Goal: Task Accomplishment & Management: Use online tool/utility

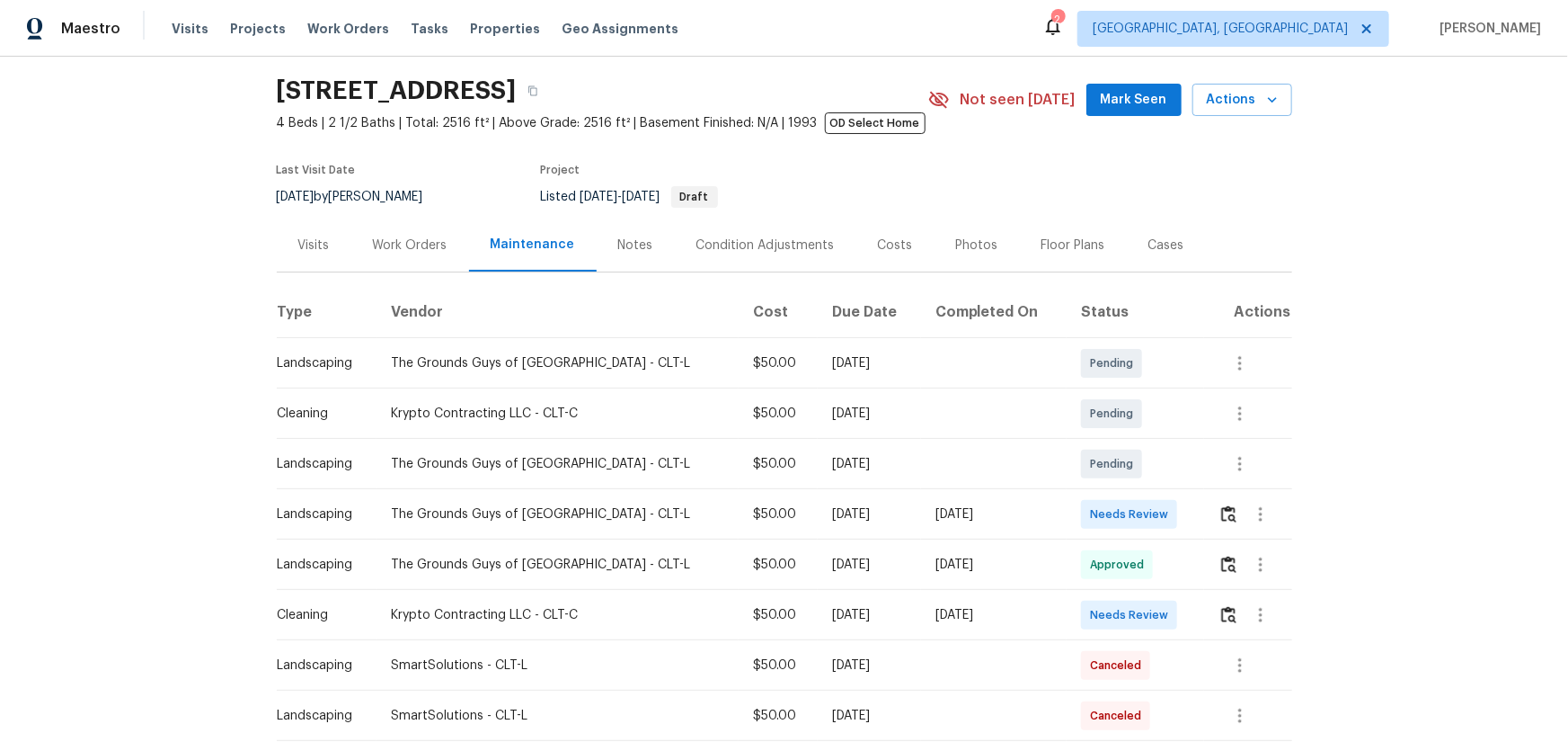
scroll to position [81, 0]
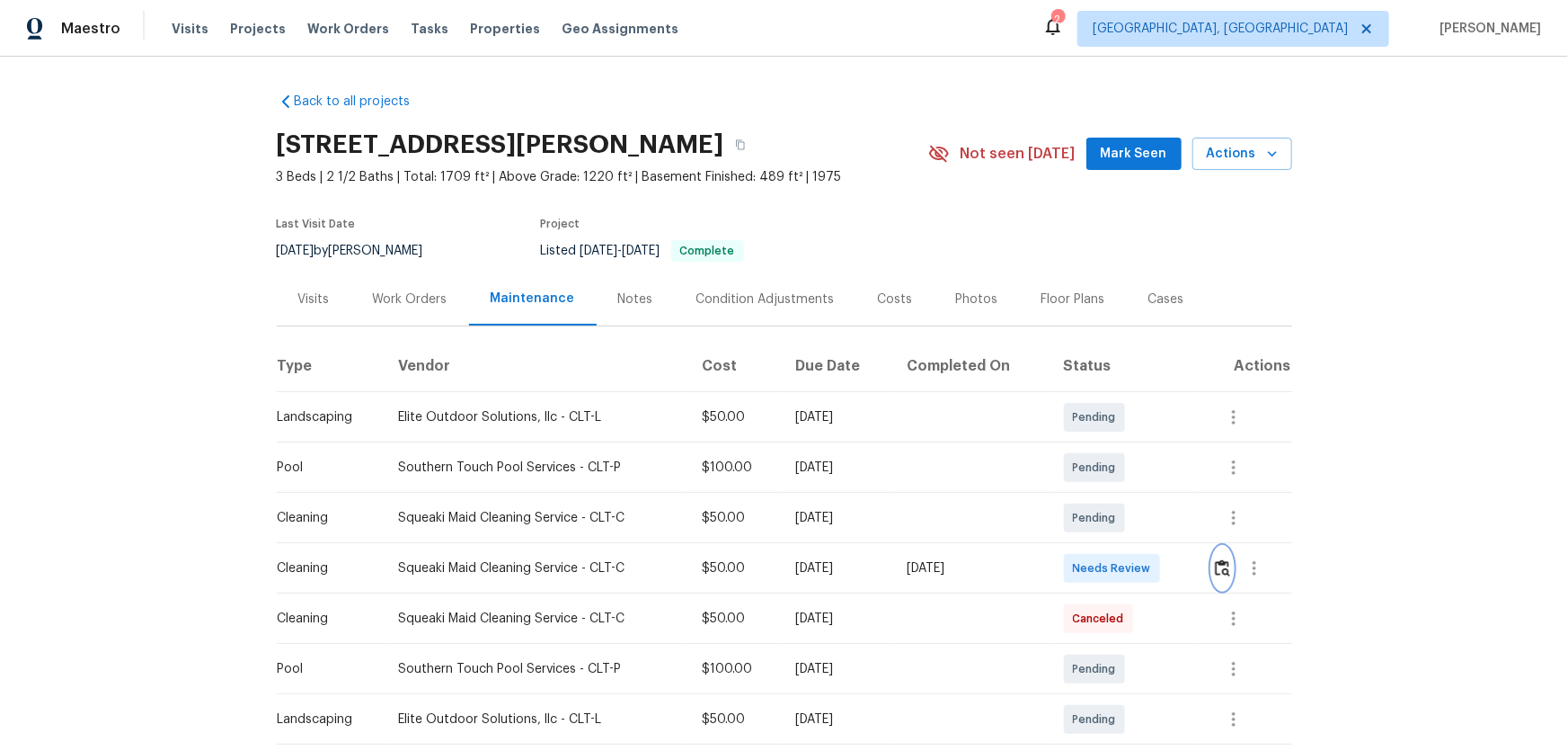
click at [1115, 496] on img "button" at bounding box center [1223, 568] width 15 height 17
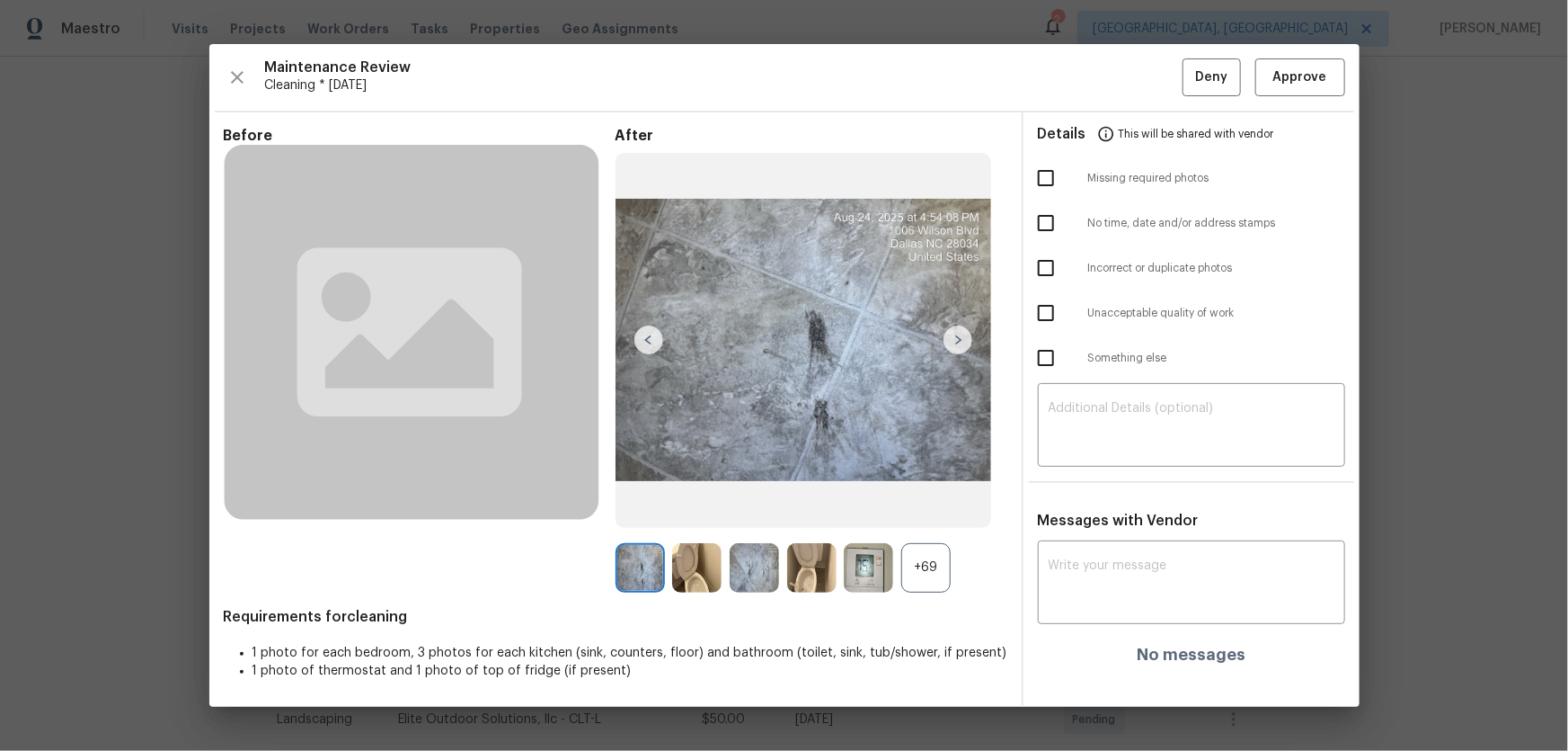
click at [936, 496] on div "+69" at bounding box center [925, 567] width 50 height 50
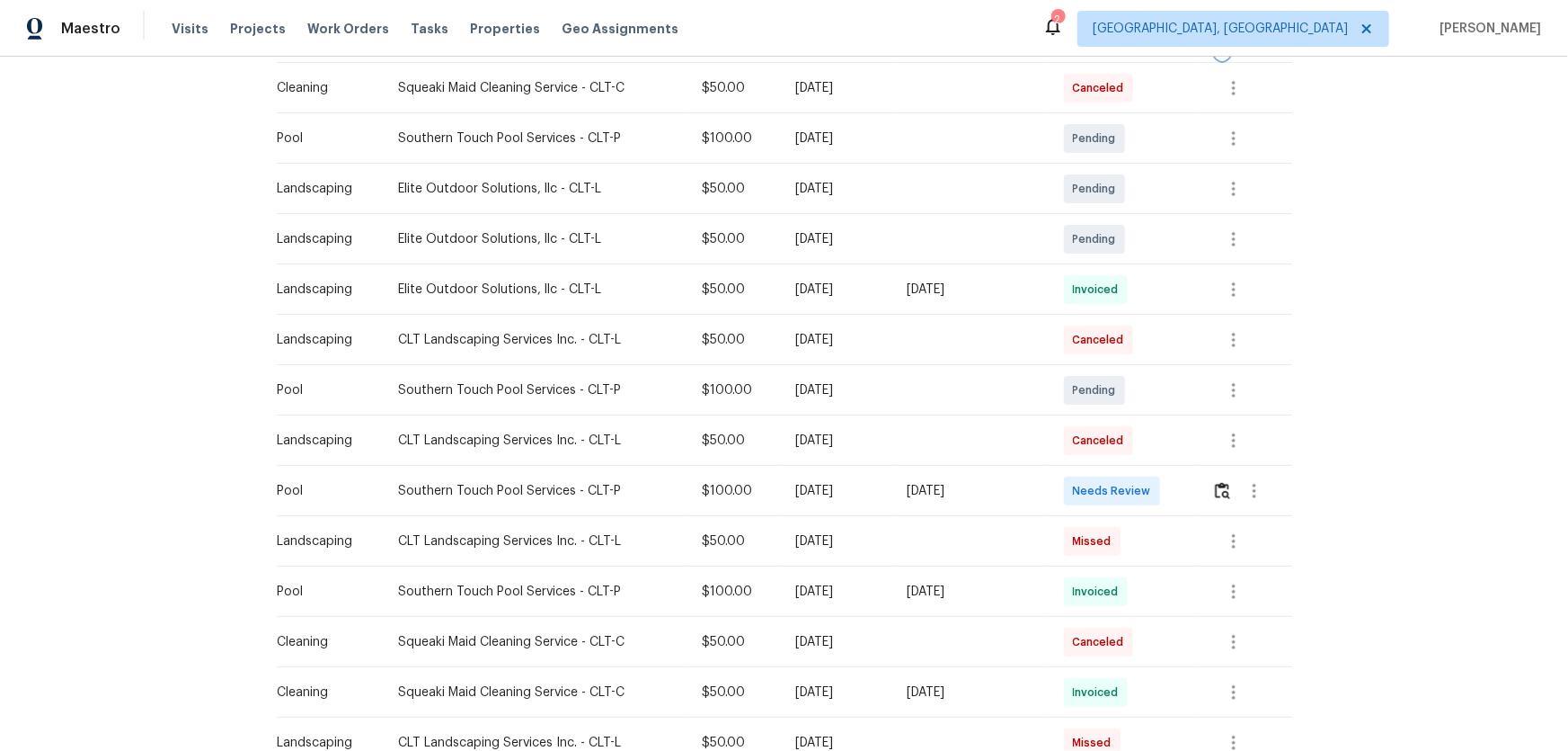
scroll to position [572, 0]
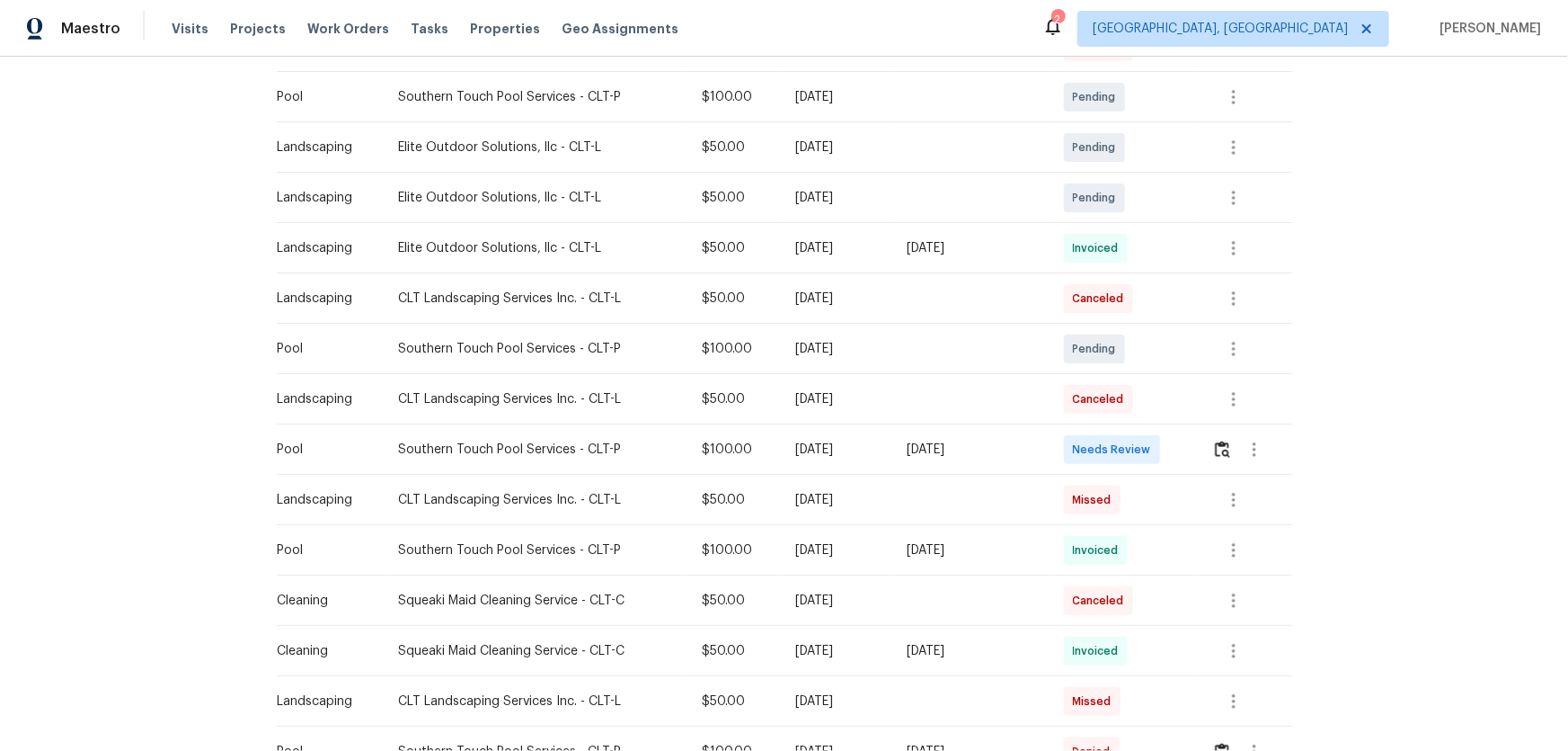
click at [1115, 454] on td at bounding box center [1244, 450] width 95 height 51
click at [1115, 461] on button "button" at bounding box center [1223, 450] width 21 height 43
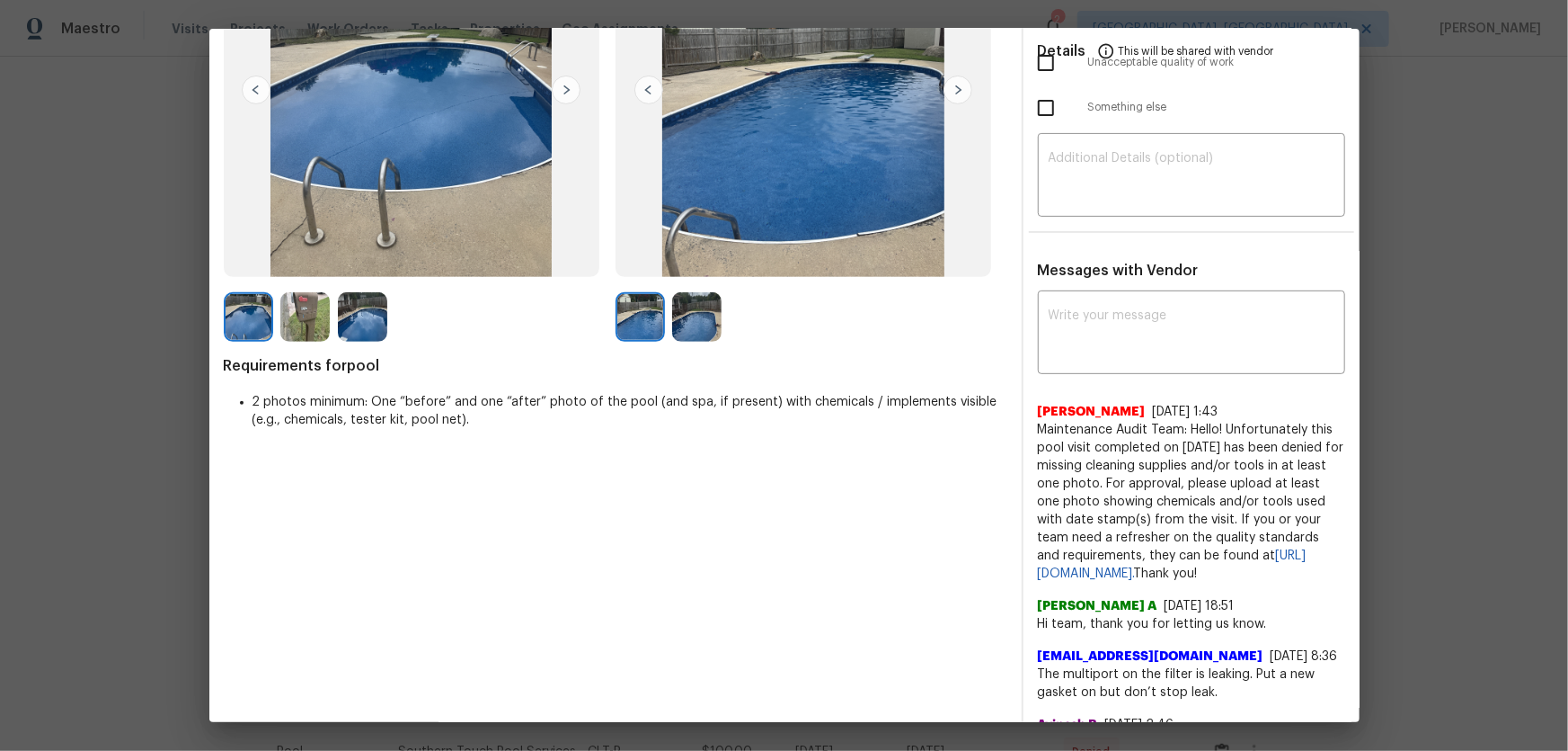
scroll to position [244, 0]
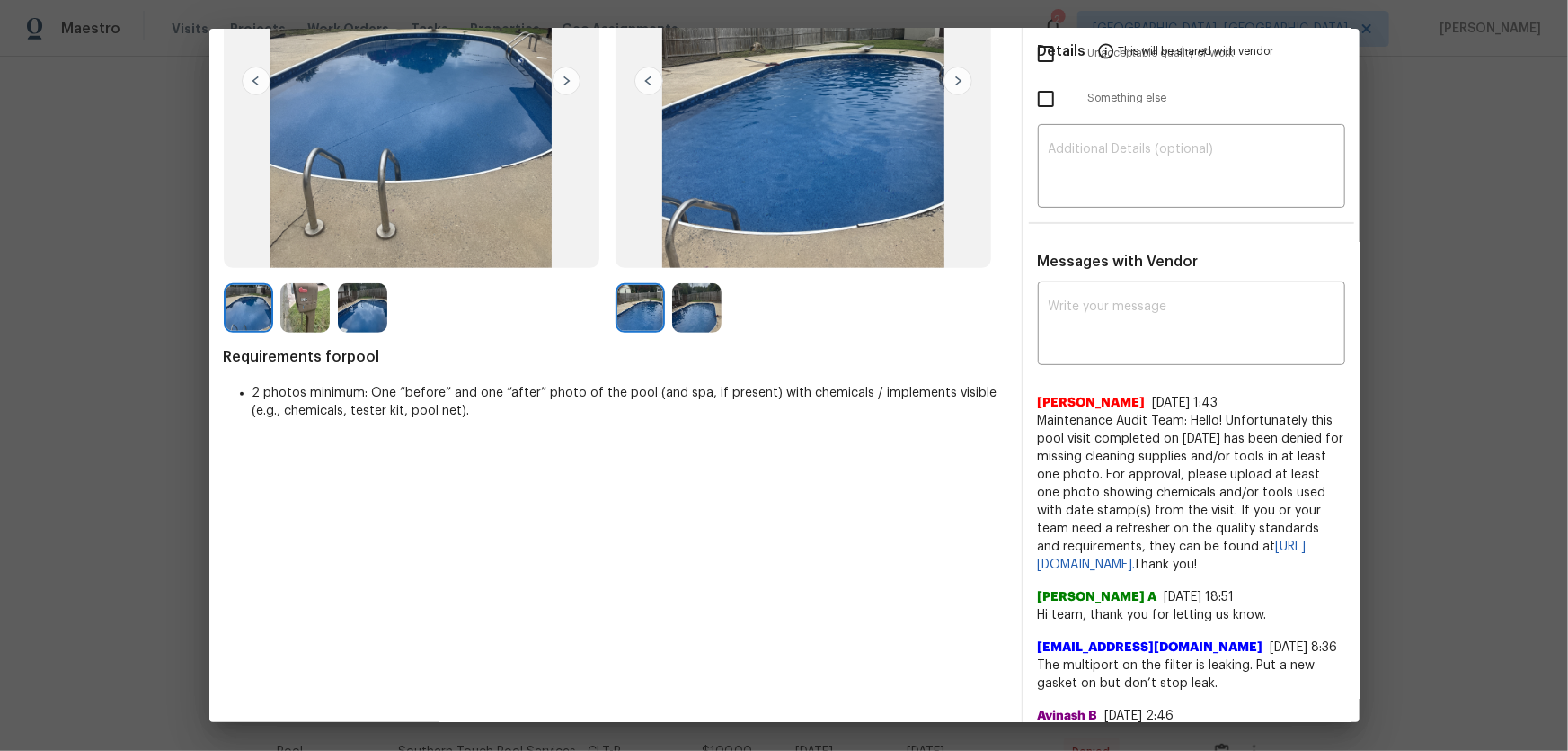
click at [695, 314] on img at bounding box center [696, 308] width 50 height 50
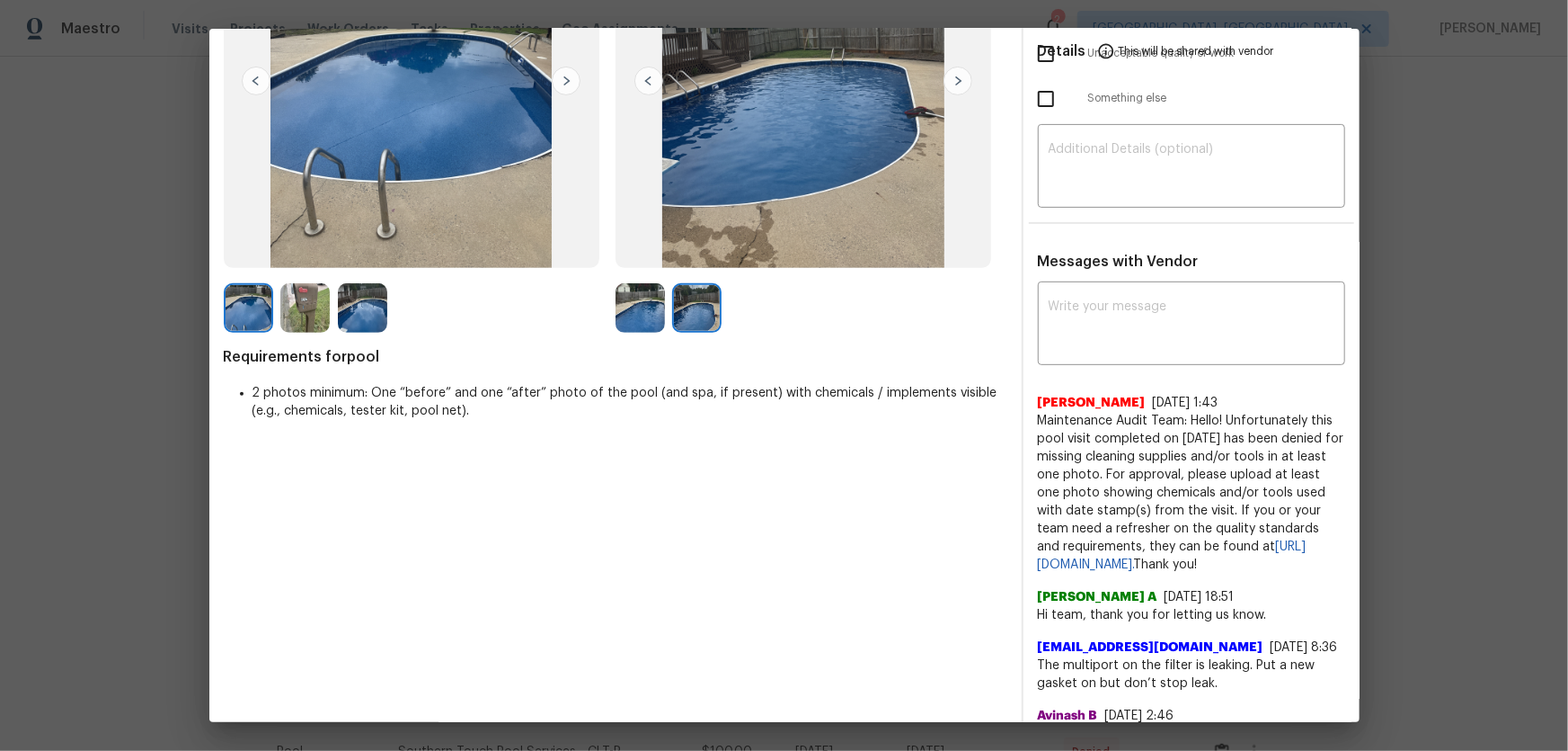
click at [629, 311] on img at bounding box center [640, 308] width 50 height 50
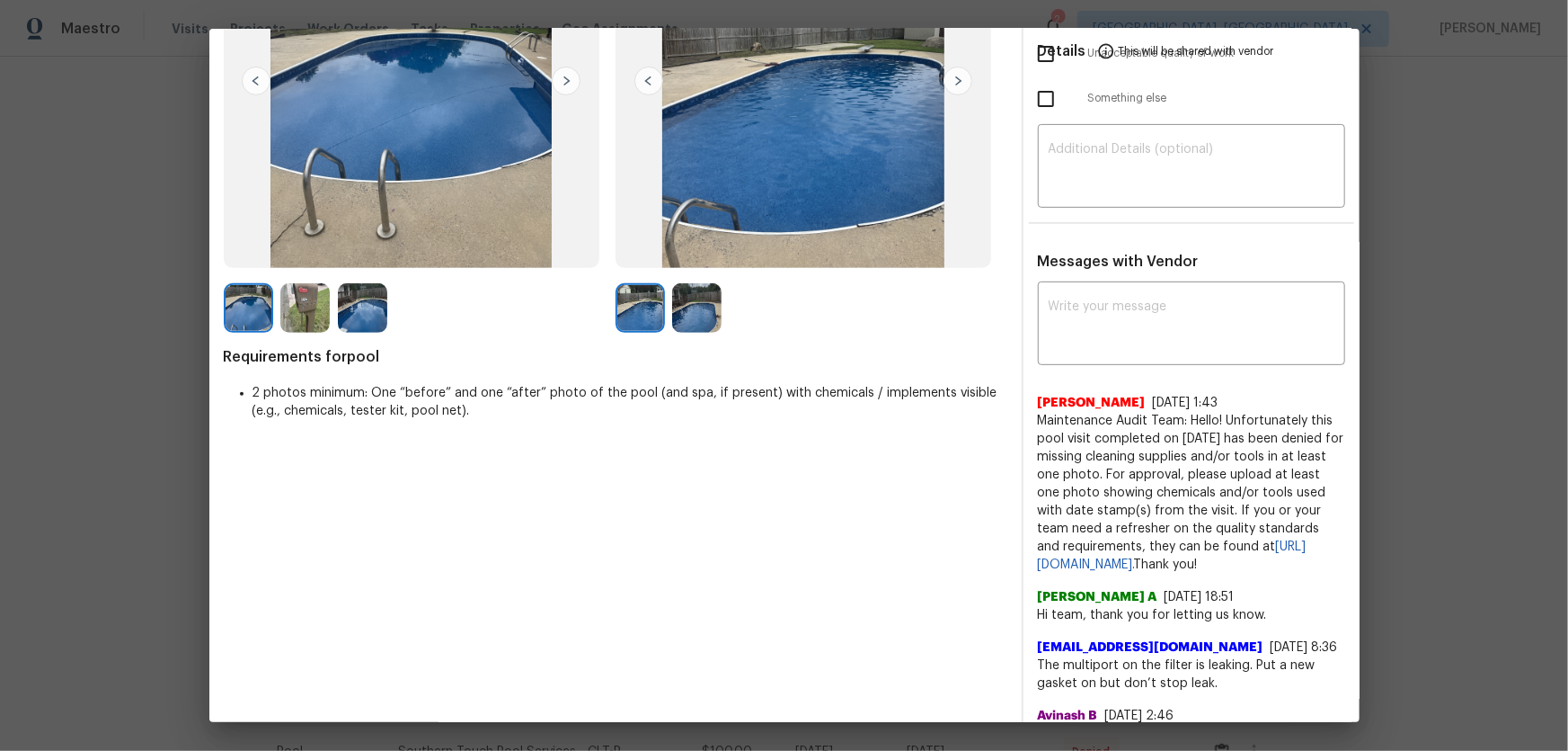
click at [672, 320] on img at bounding box center [696, 308] width 50 height 50
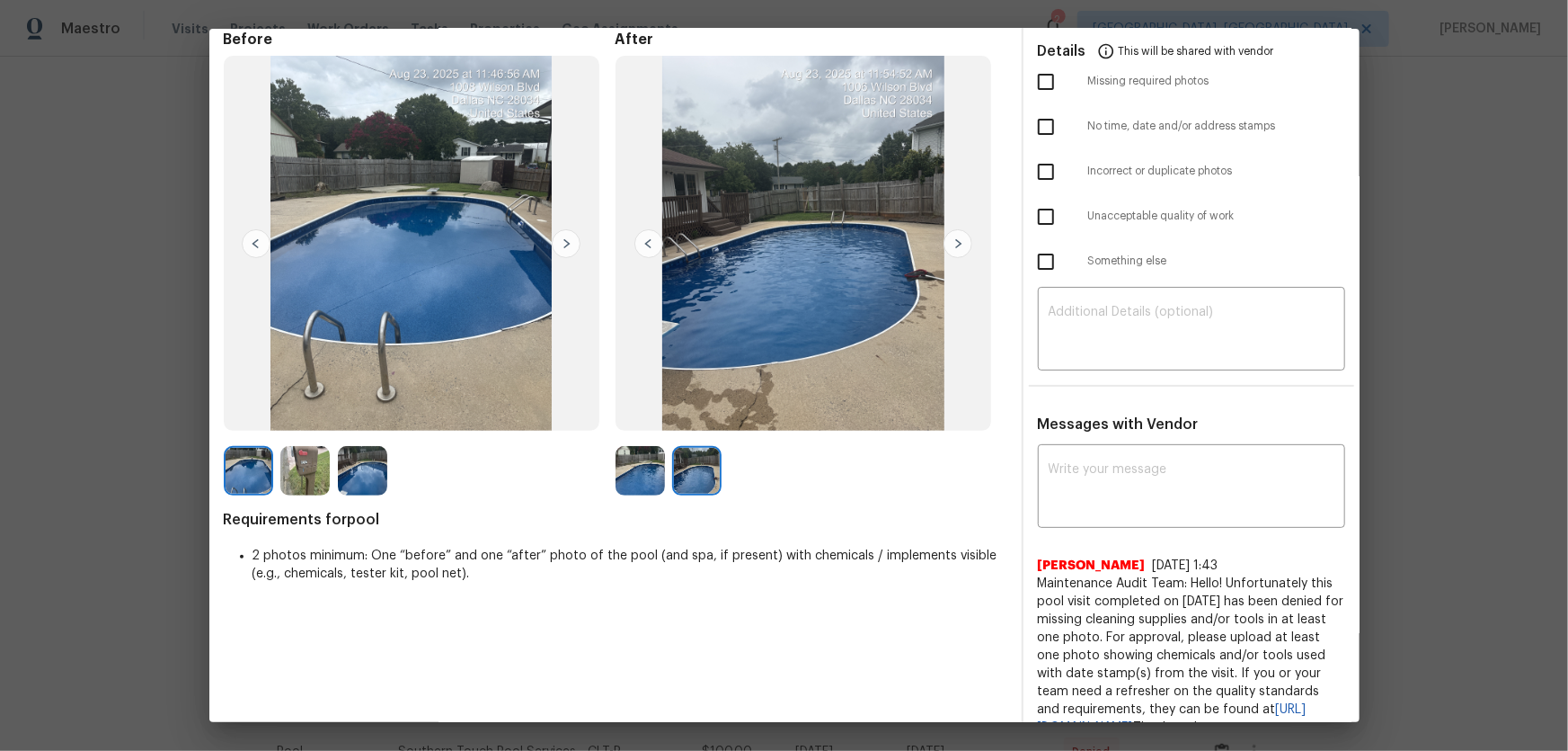
scroll to position [81, 0]
click at [302, 467] on img at bounding box center [305, 471] width 50 height 50
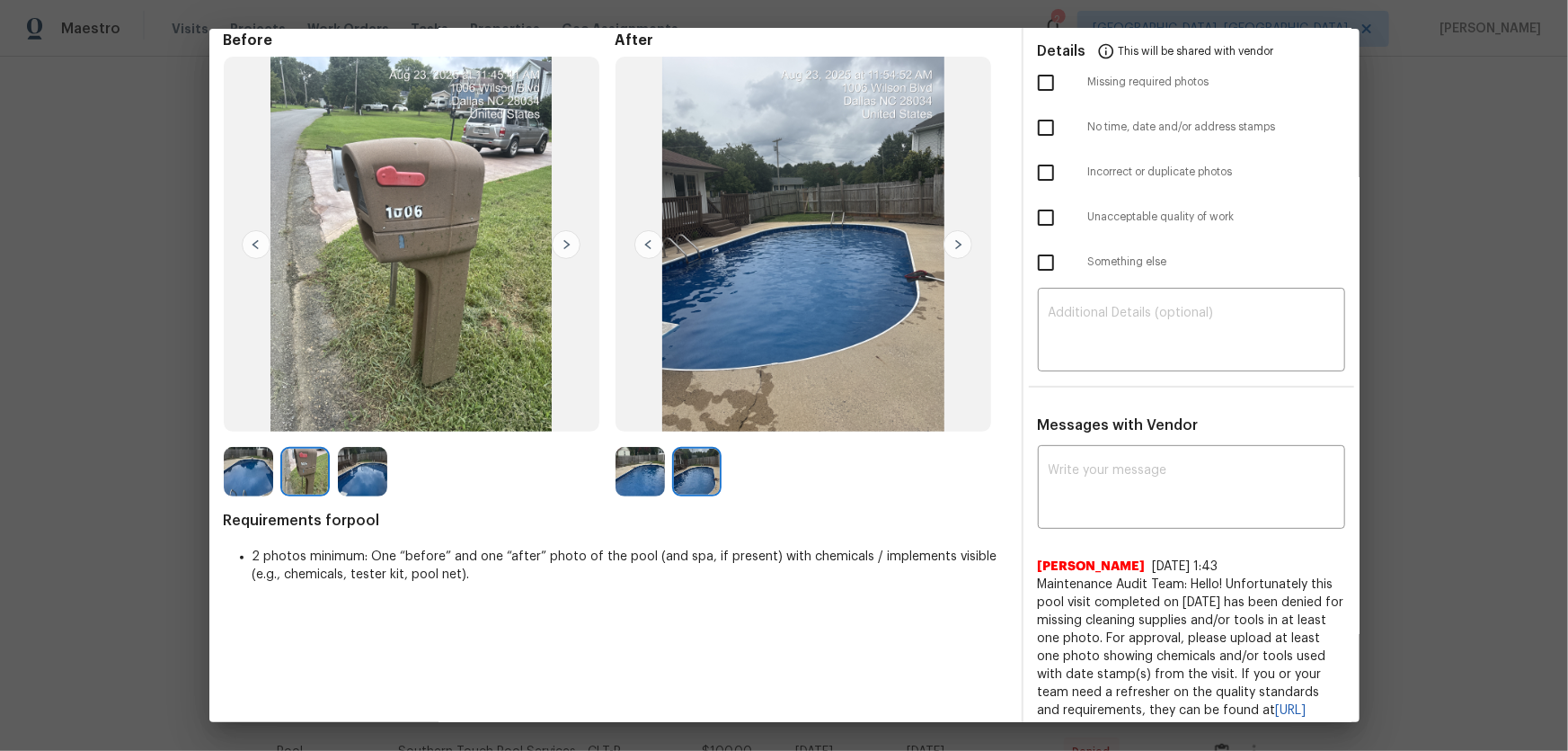
click at [357, 476] on img at bounding box center [362, 471] width 50 height 50
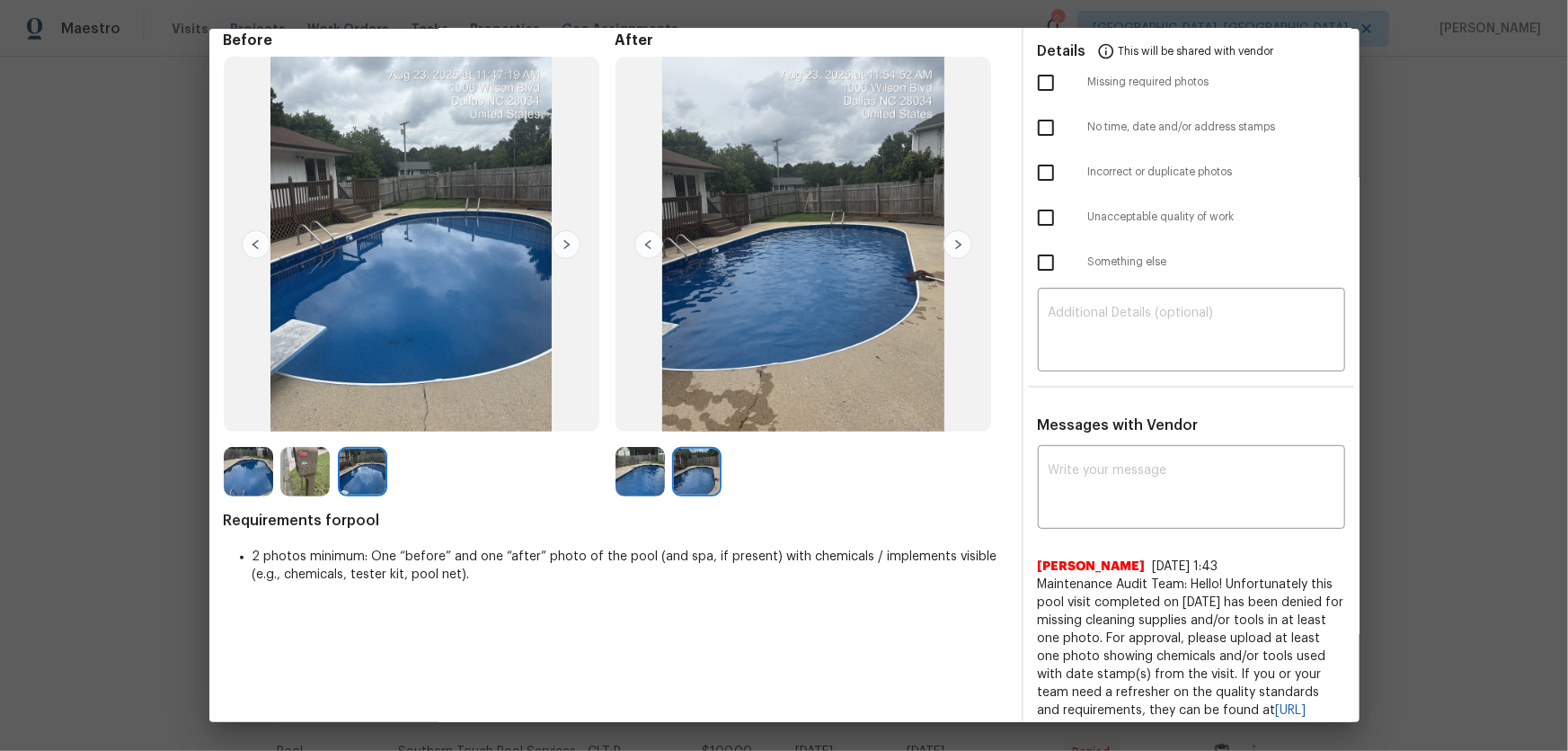
click at [630, 464] on img at bounding box center [640, 471] width 50 height 50
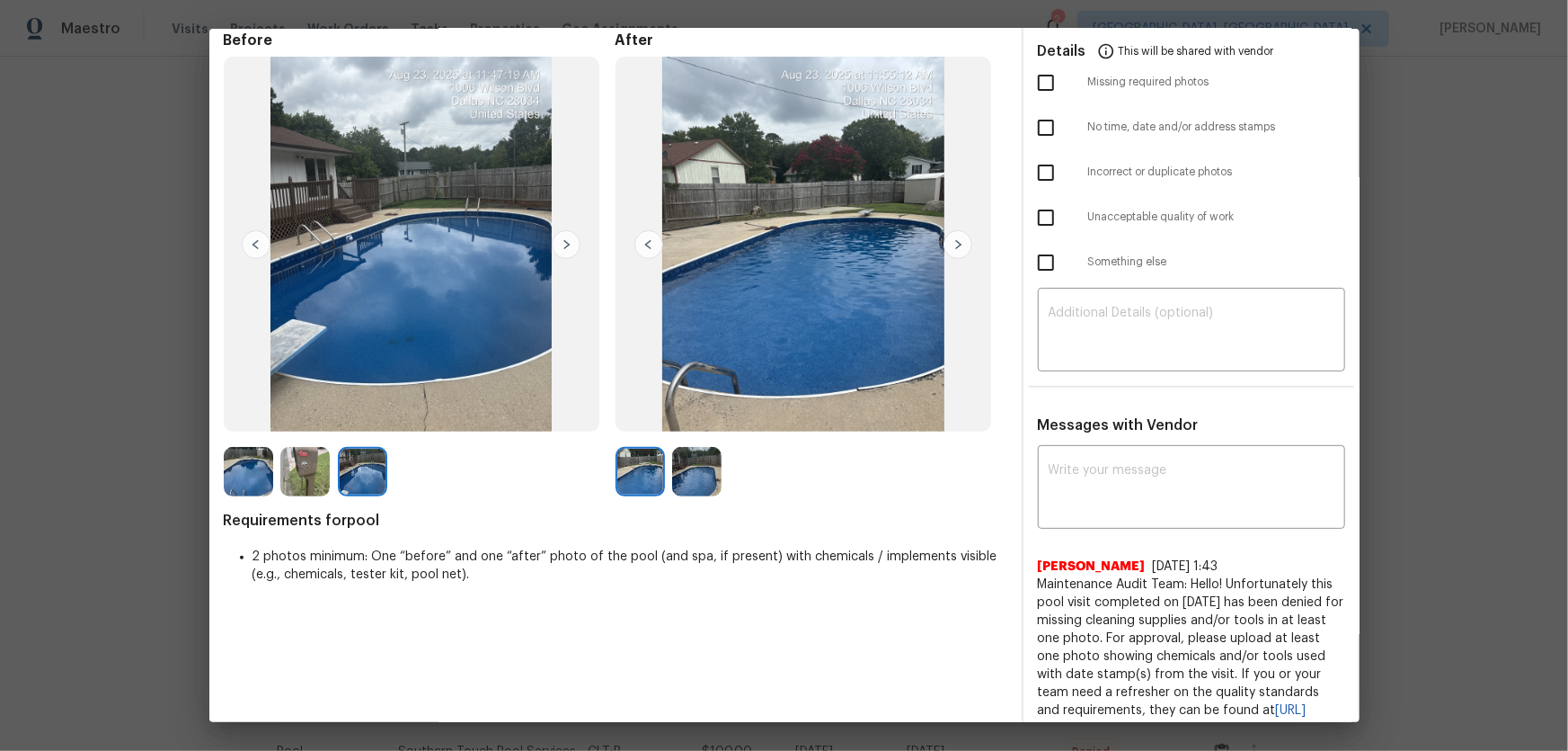
click at [693, 464] on img at bounding box center [696, 471] width 50 height 50
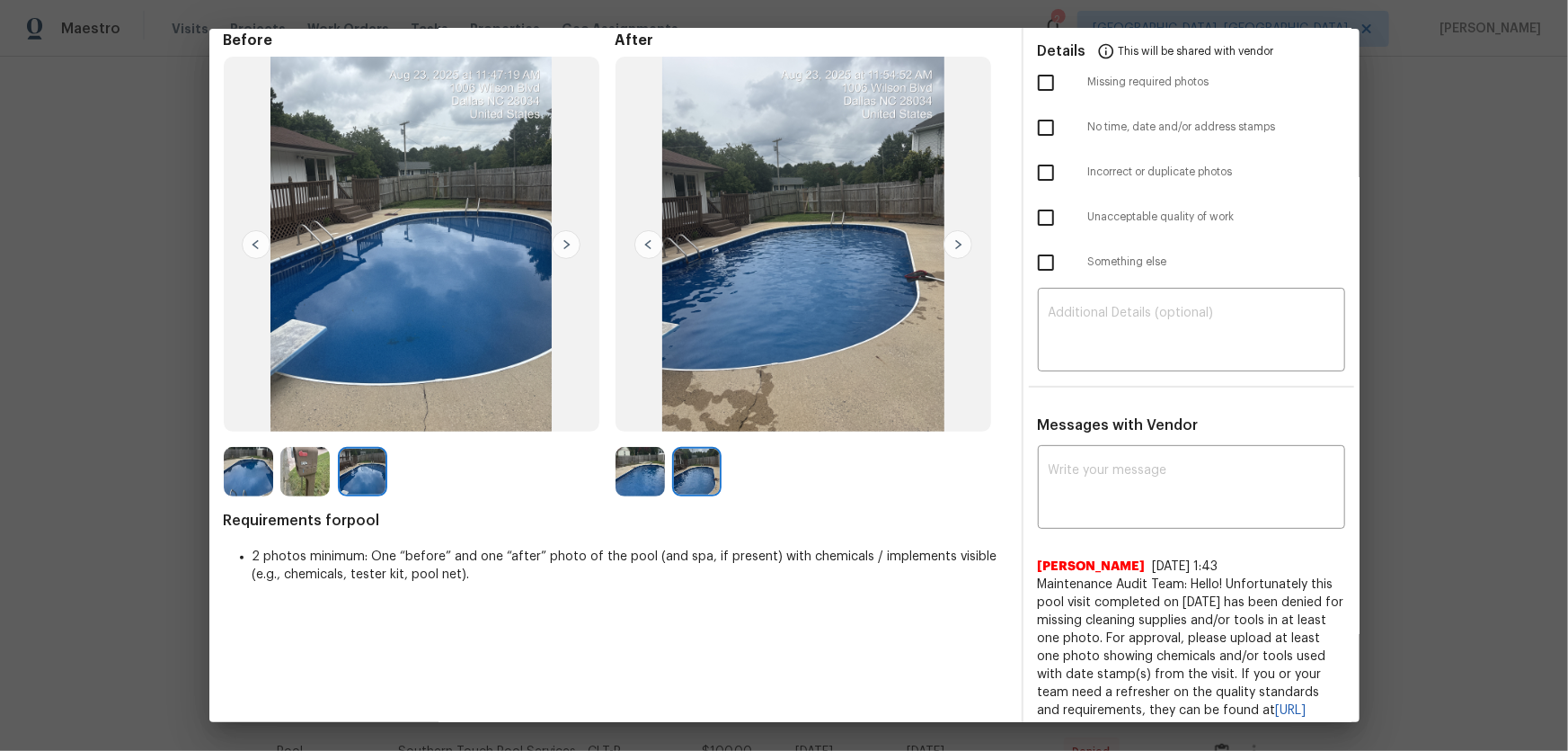
click at [302, 476] on img at bounding box center [305, 471] width 50 height 50
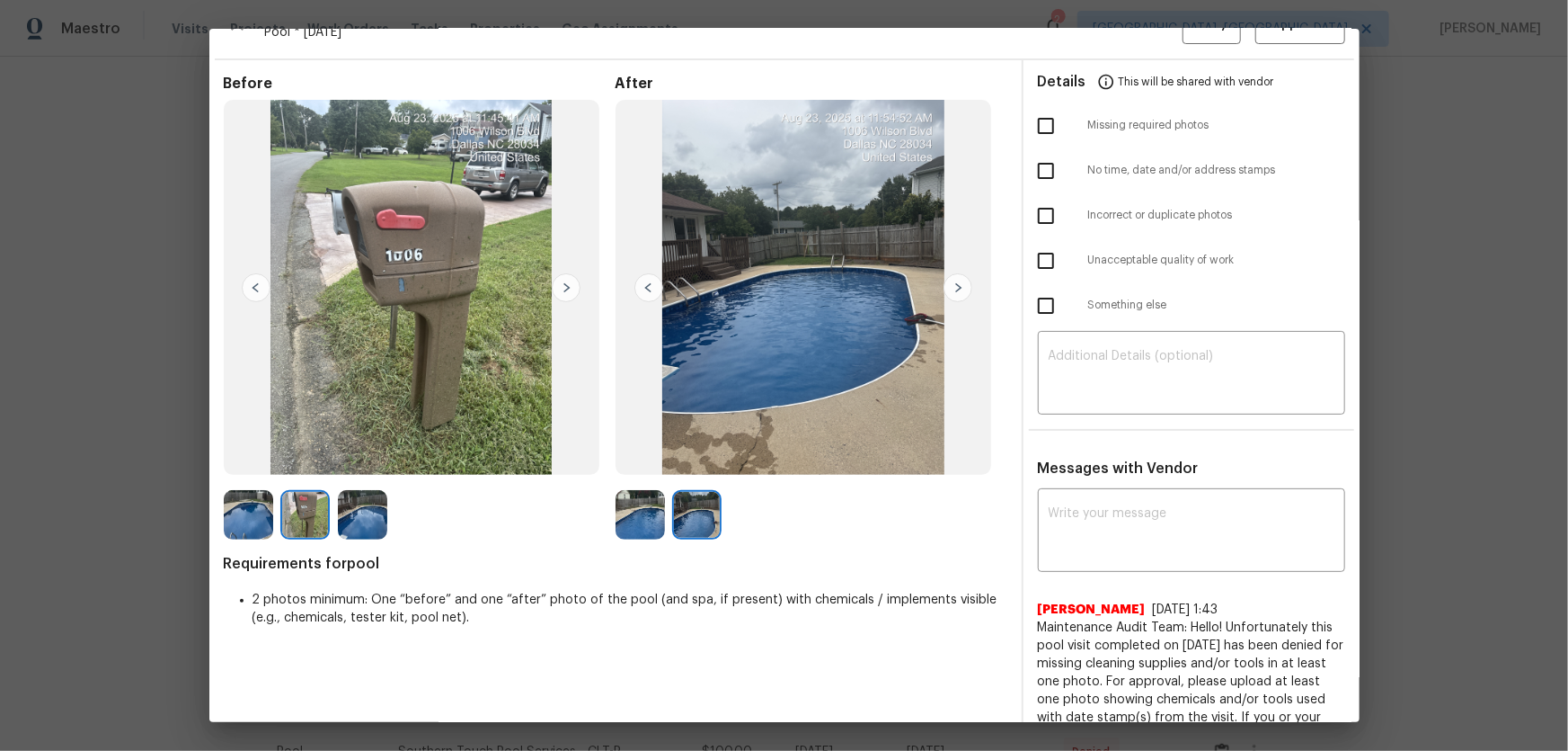
scroll to position [0, 0]
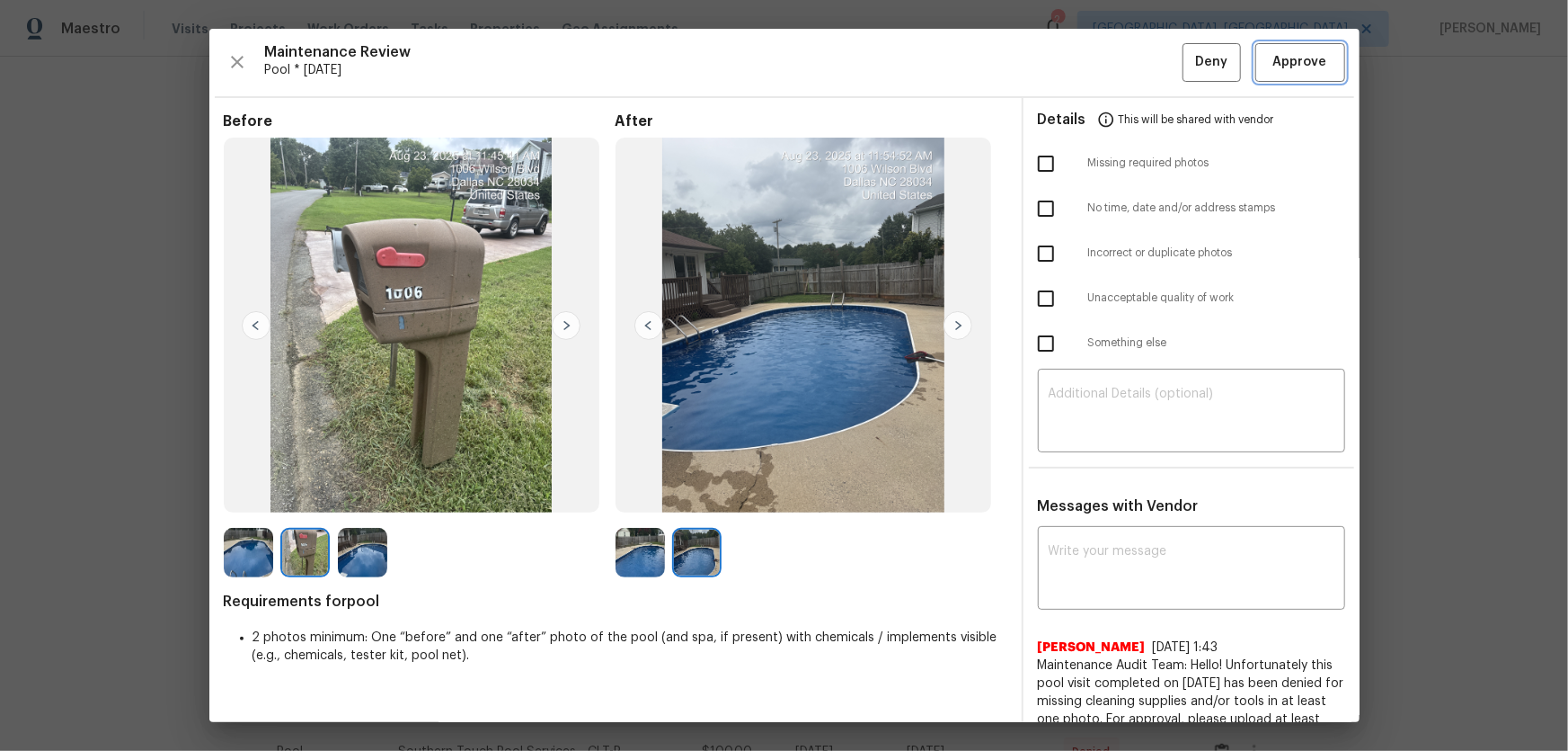
click at [1115, 74] on button "Approve" at bounding box center [1301, 62] width 90 height 38
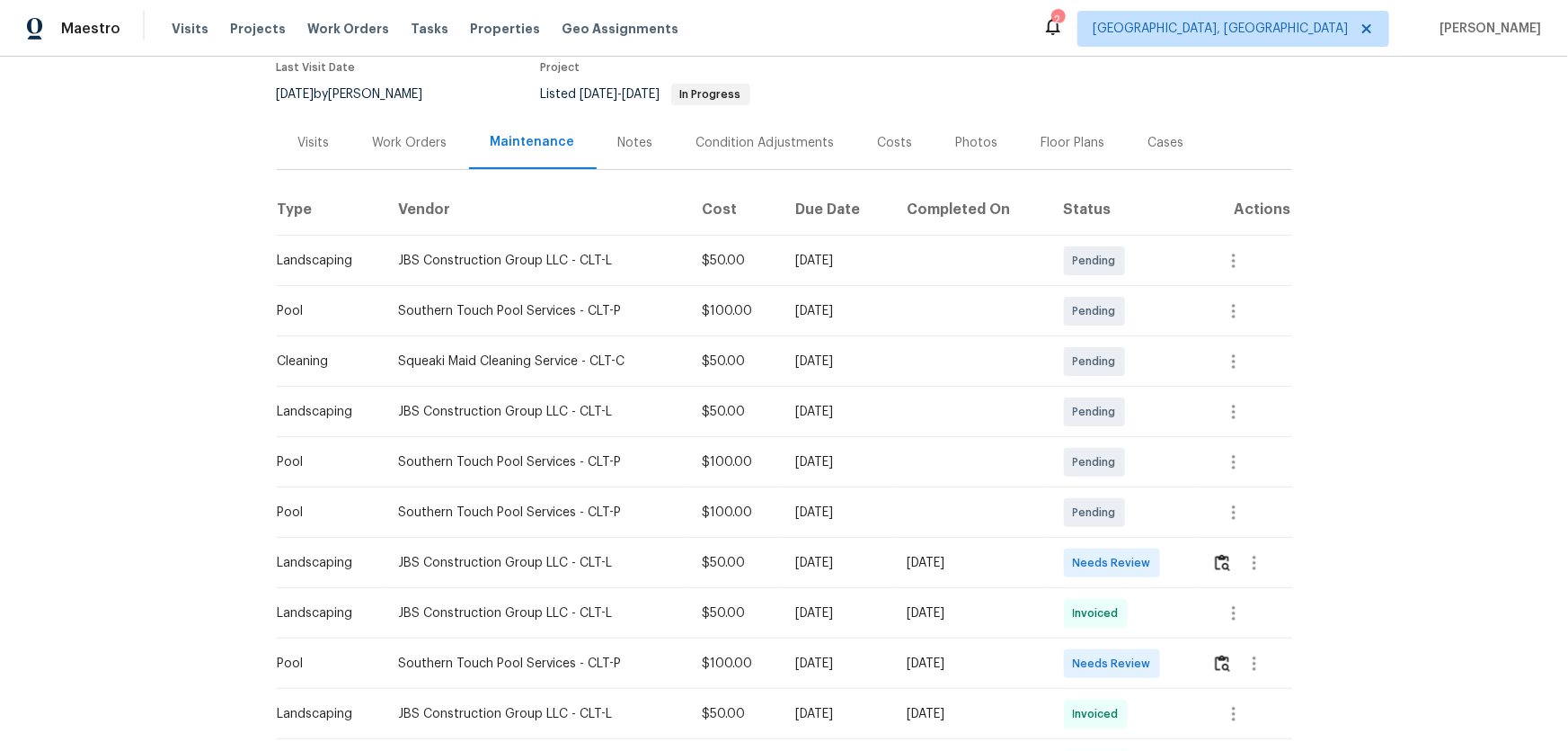
scroll to position [162, 0]
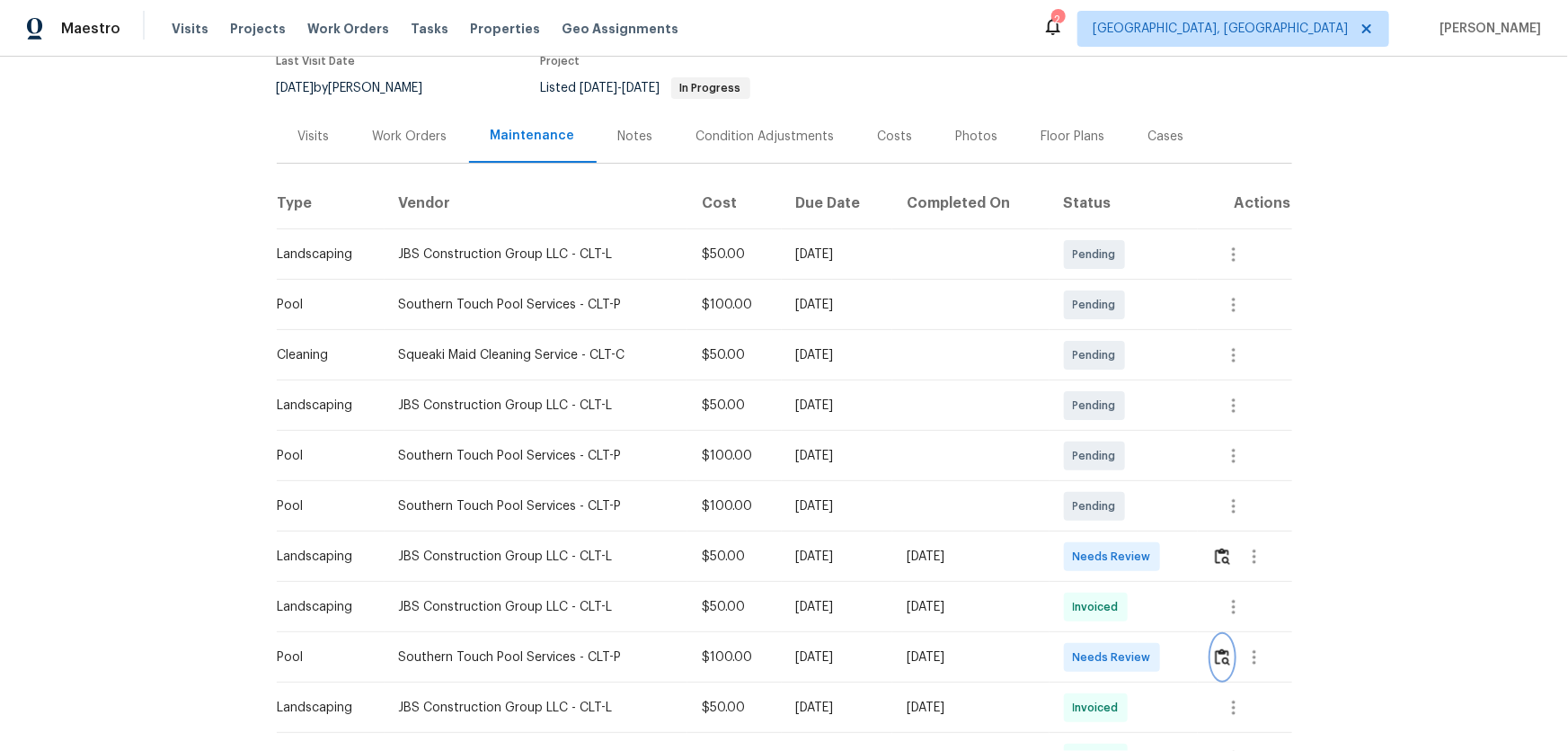
click at [1223, 660] on img "button" at bounding box center [1223, 656] width 15 height 17
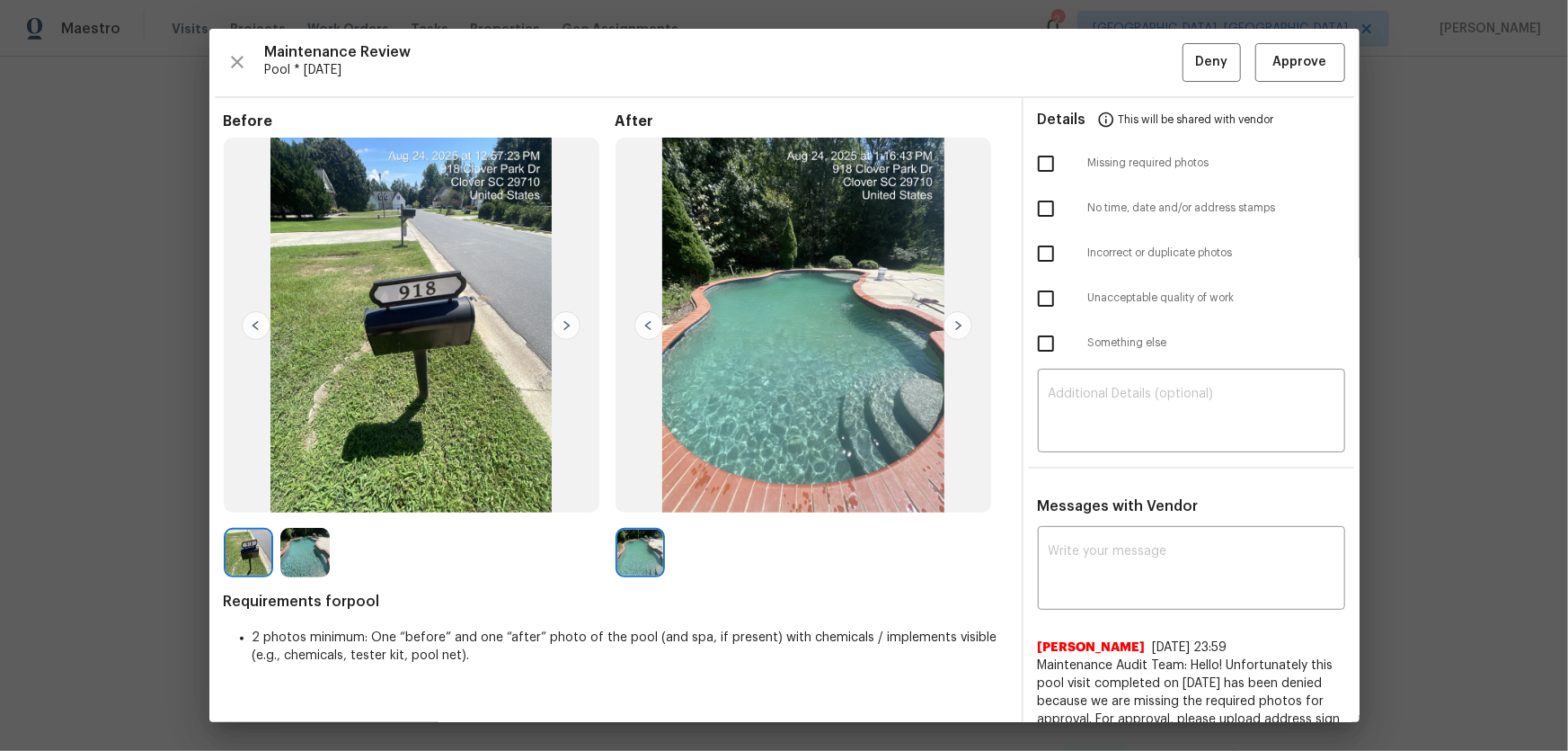
click at [303, 558] on img at bounding box center [305, 552] width 50 height 50
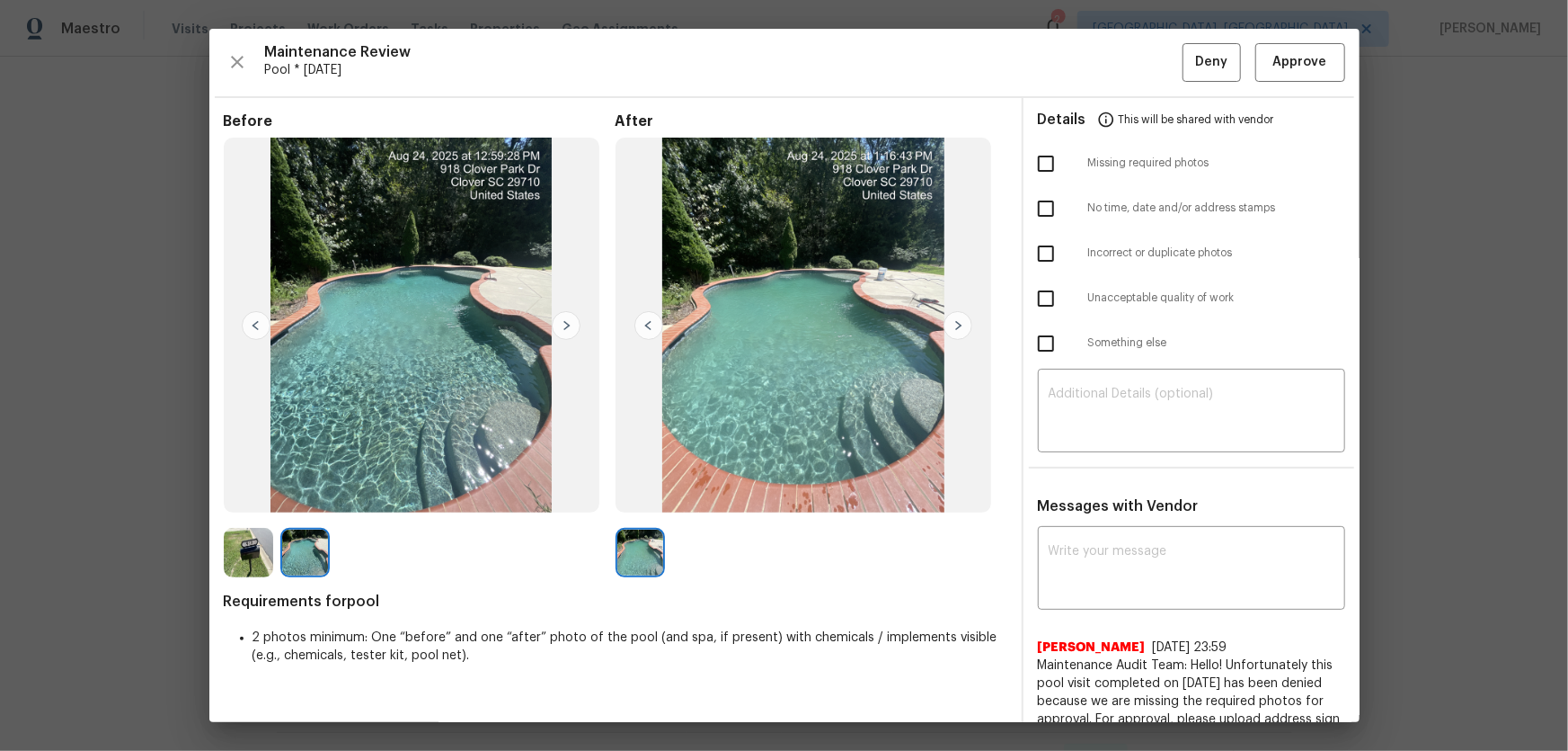
click at [263, 559] on img at bounding box center [248, 552] width 50 height 50
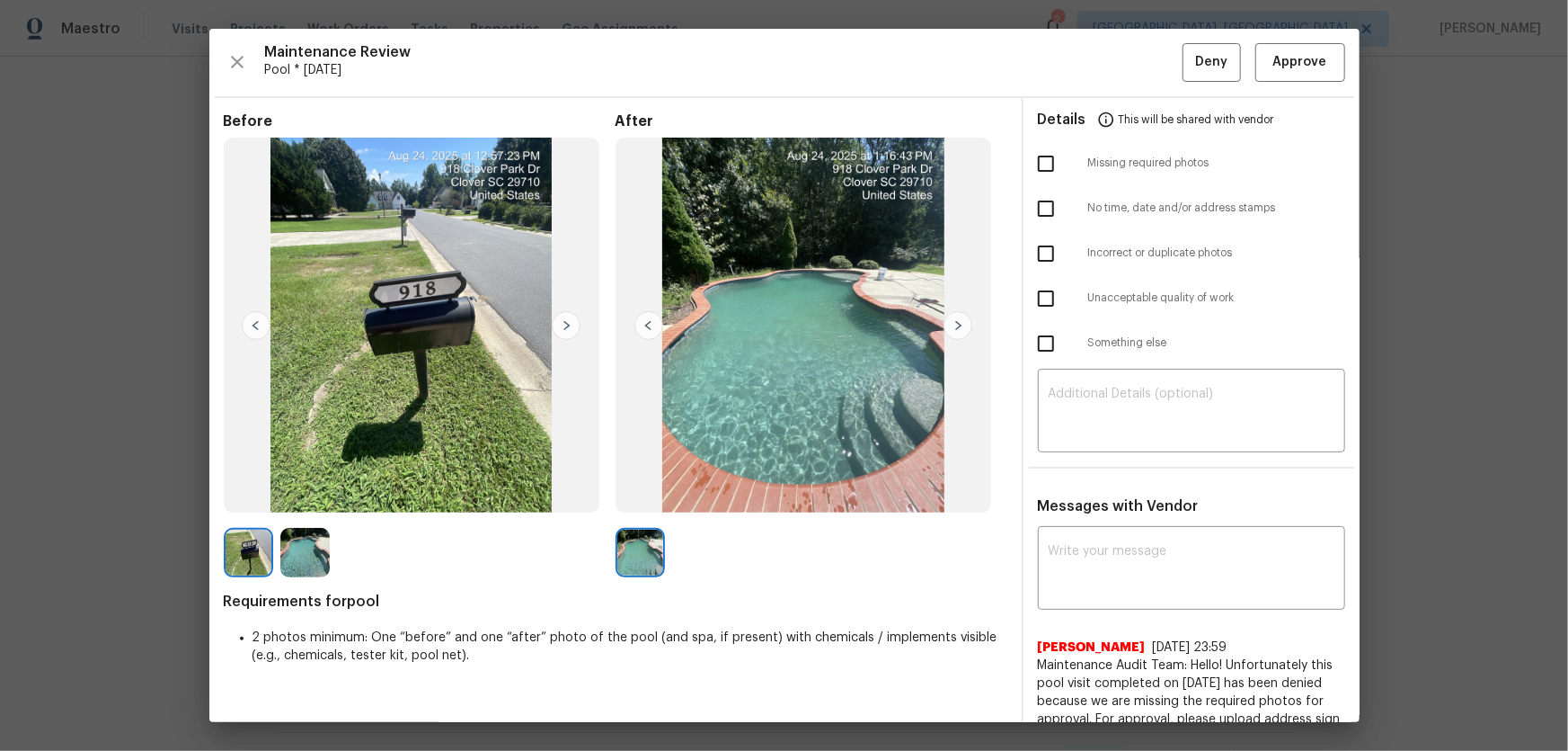
click at [287, 558] on img at bounding box center [305, 552] width 50 height 50
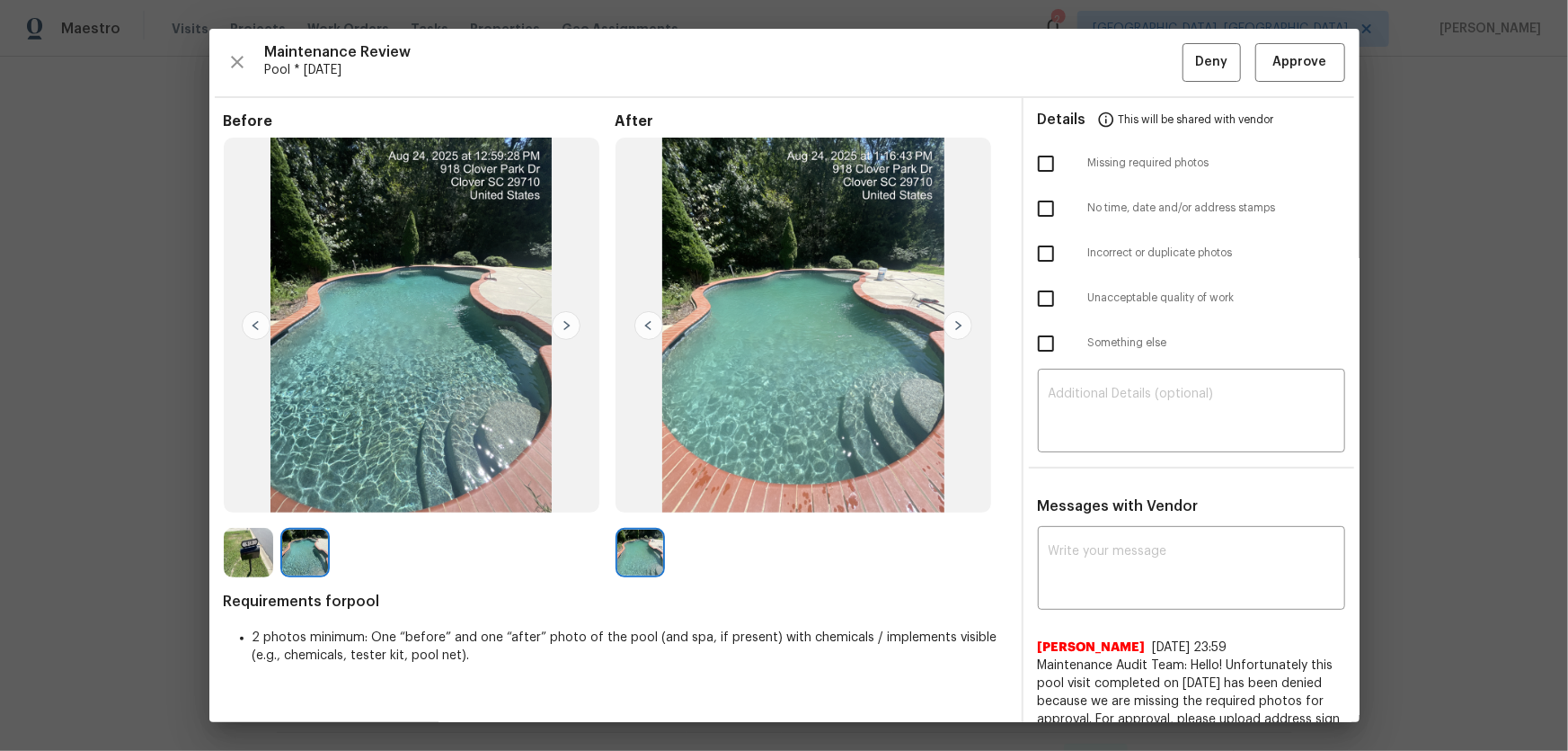
click at [262, 557] on img at bounding box center [248, 552] width 50 height 50
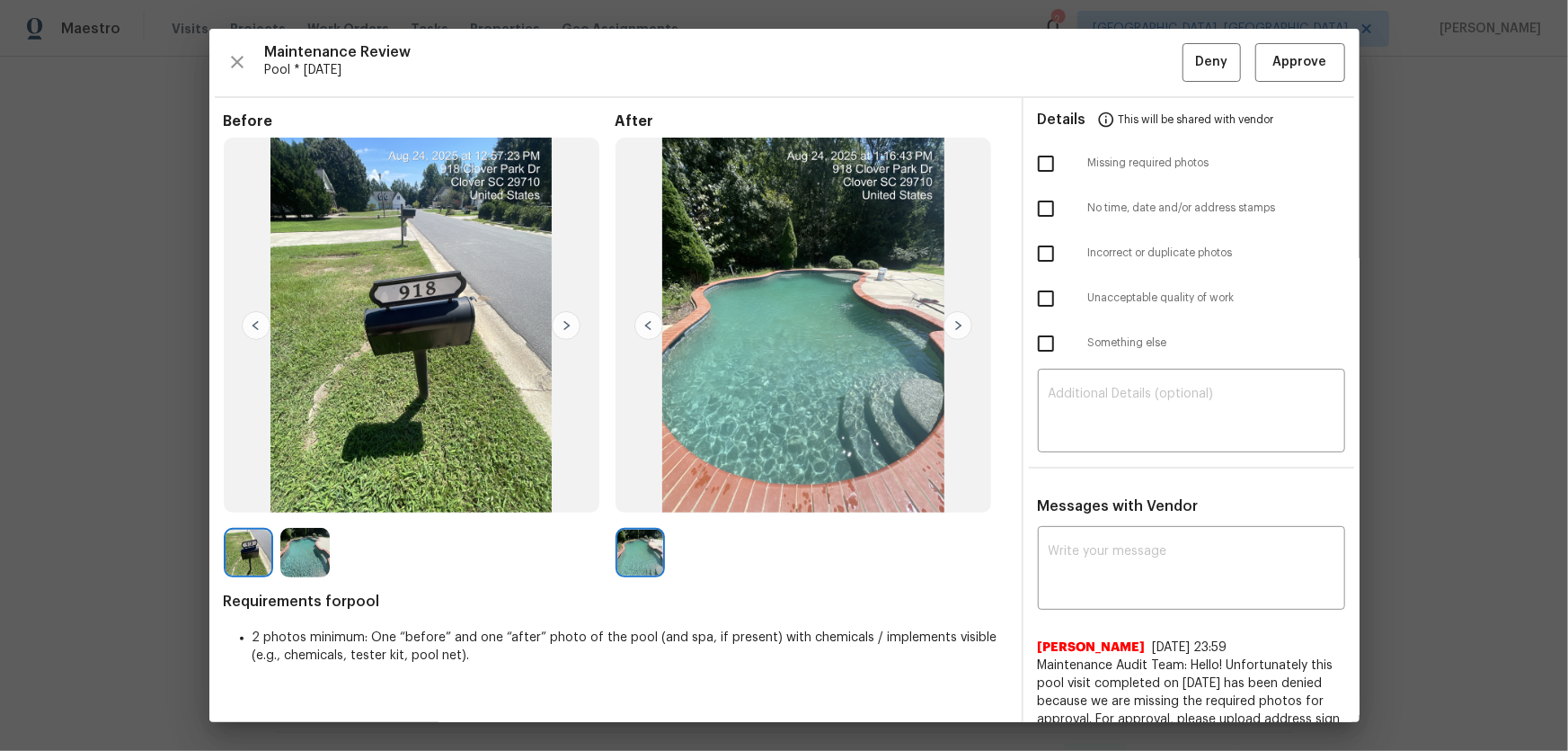
click at [282, 557] on img at bounding box center [305, 552] width 50 height 50
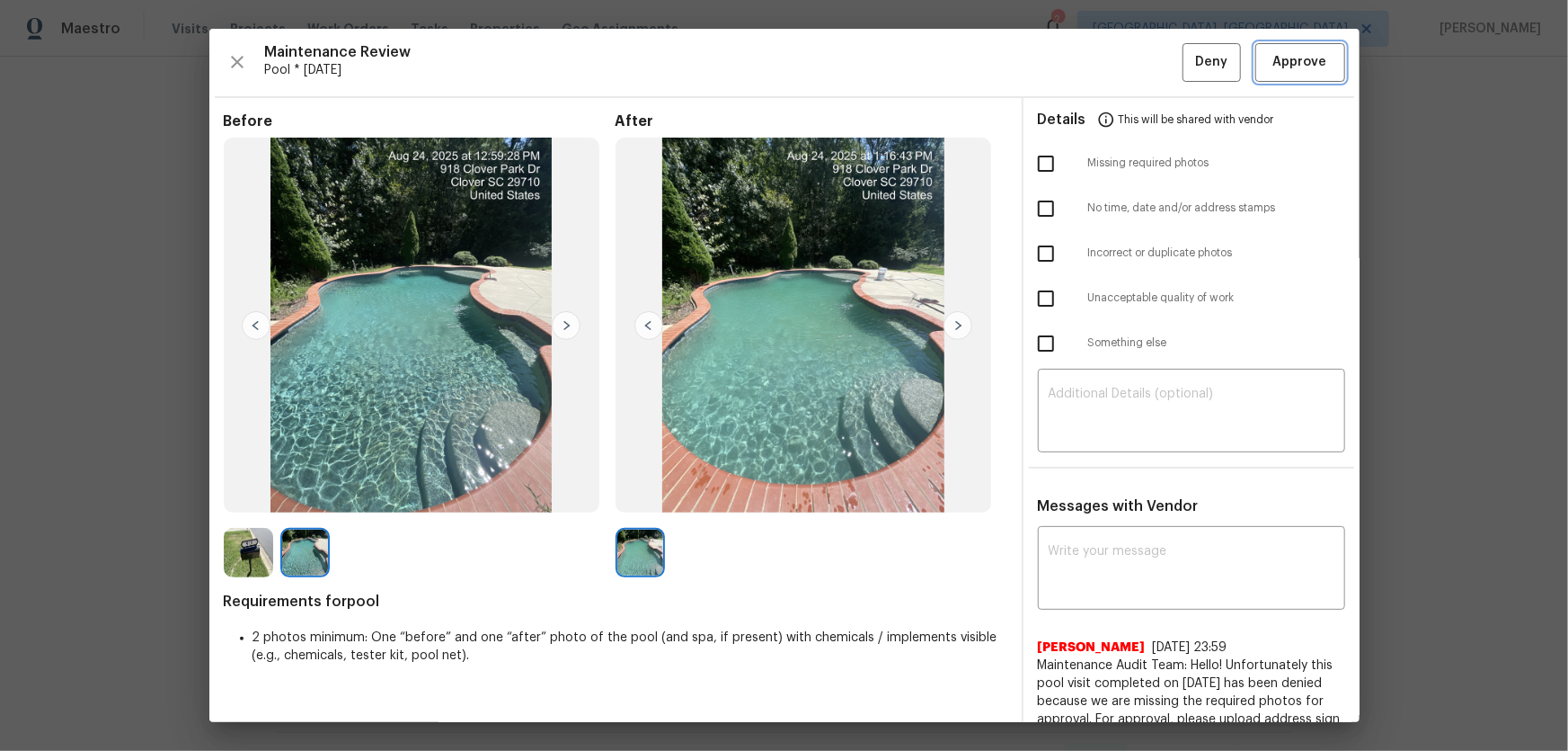
click at [1256, 74] on button "Approve" at bounding box center [1301, 62] width 90 height 38
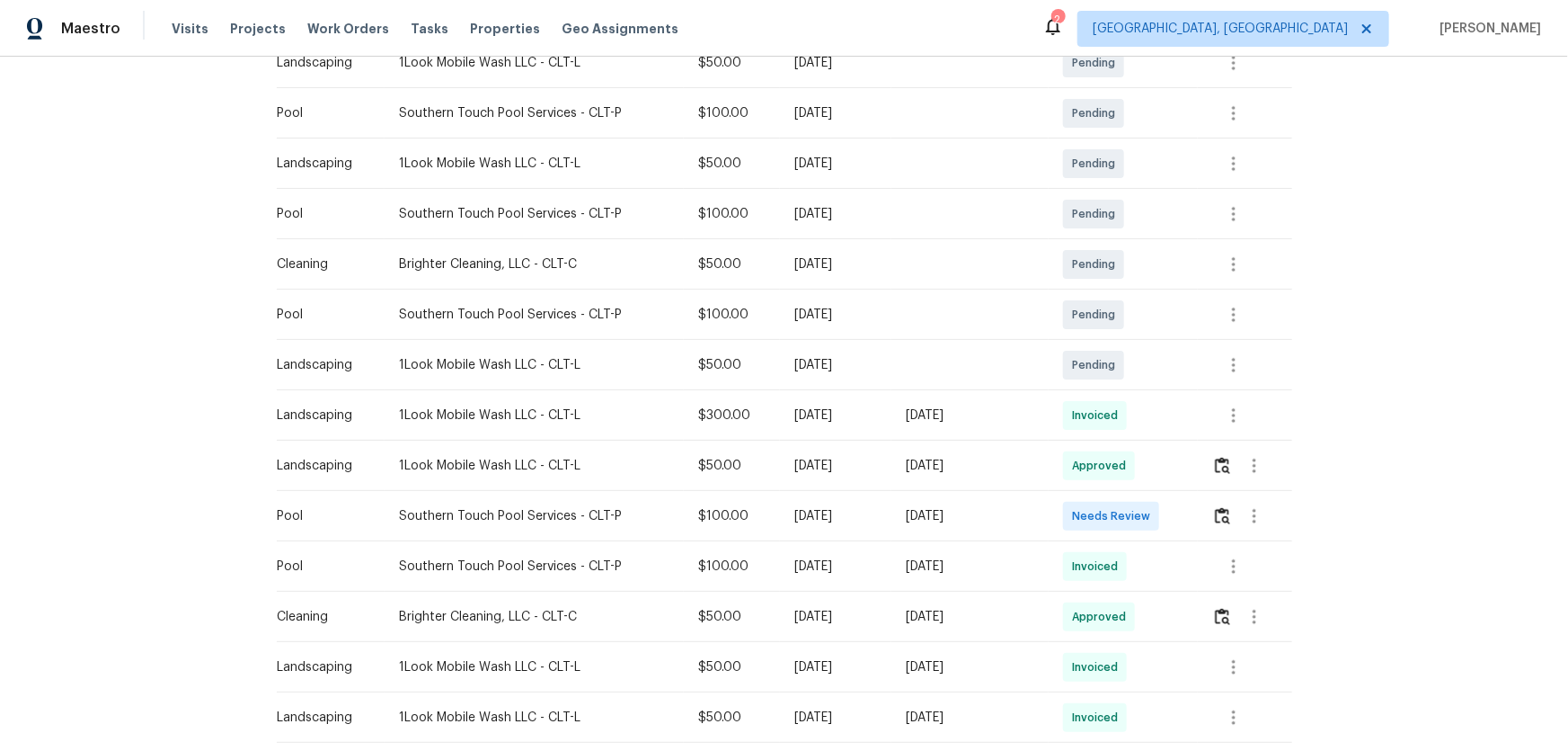
scroll to position [408, 0]
click at [1223, 503] on img "button" at bounding box center [1223, 512] width 15 height 17
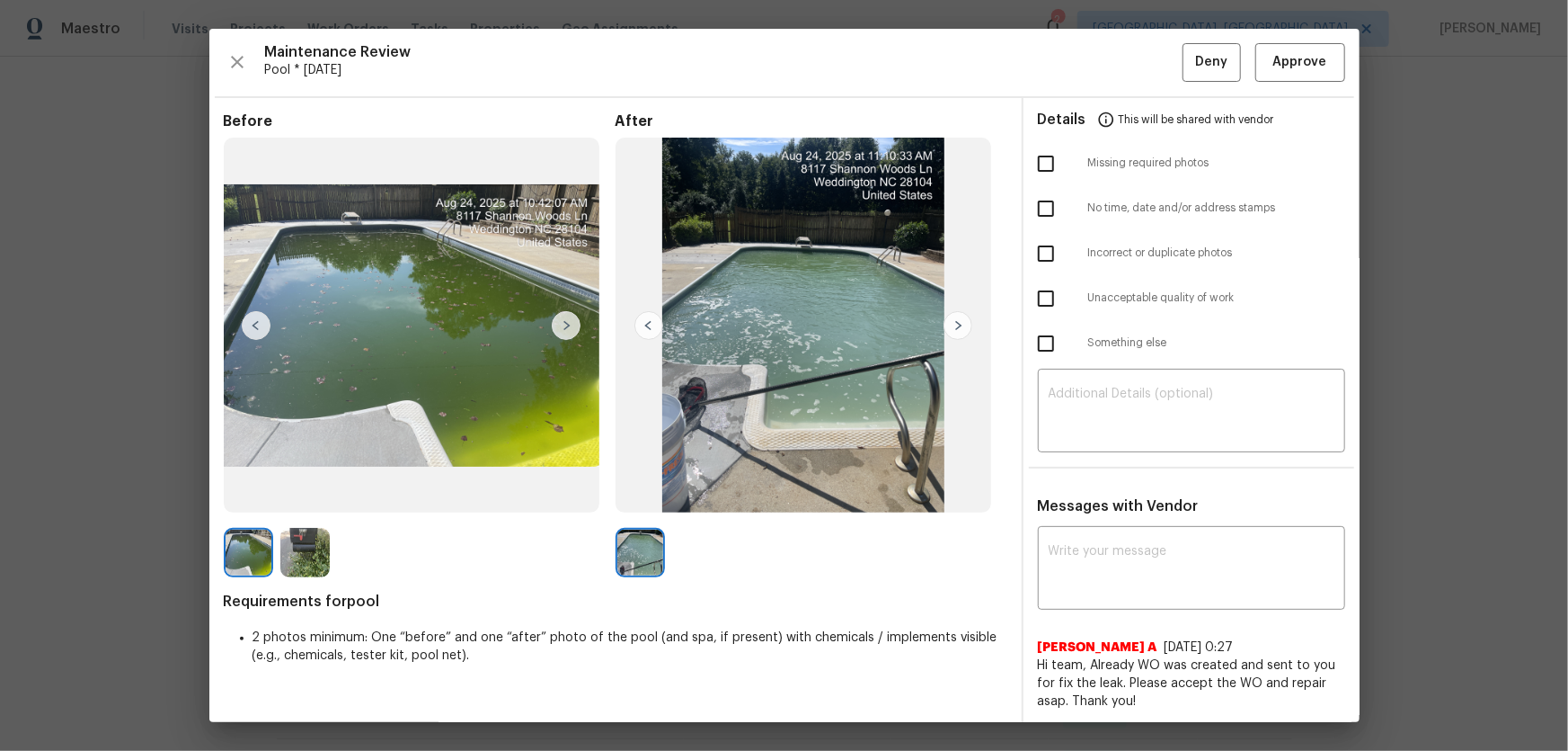
click at [307, 554] on img at bounding box center [305, 552] width 50 height 50
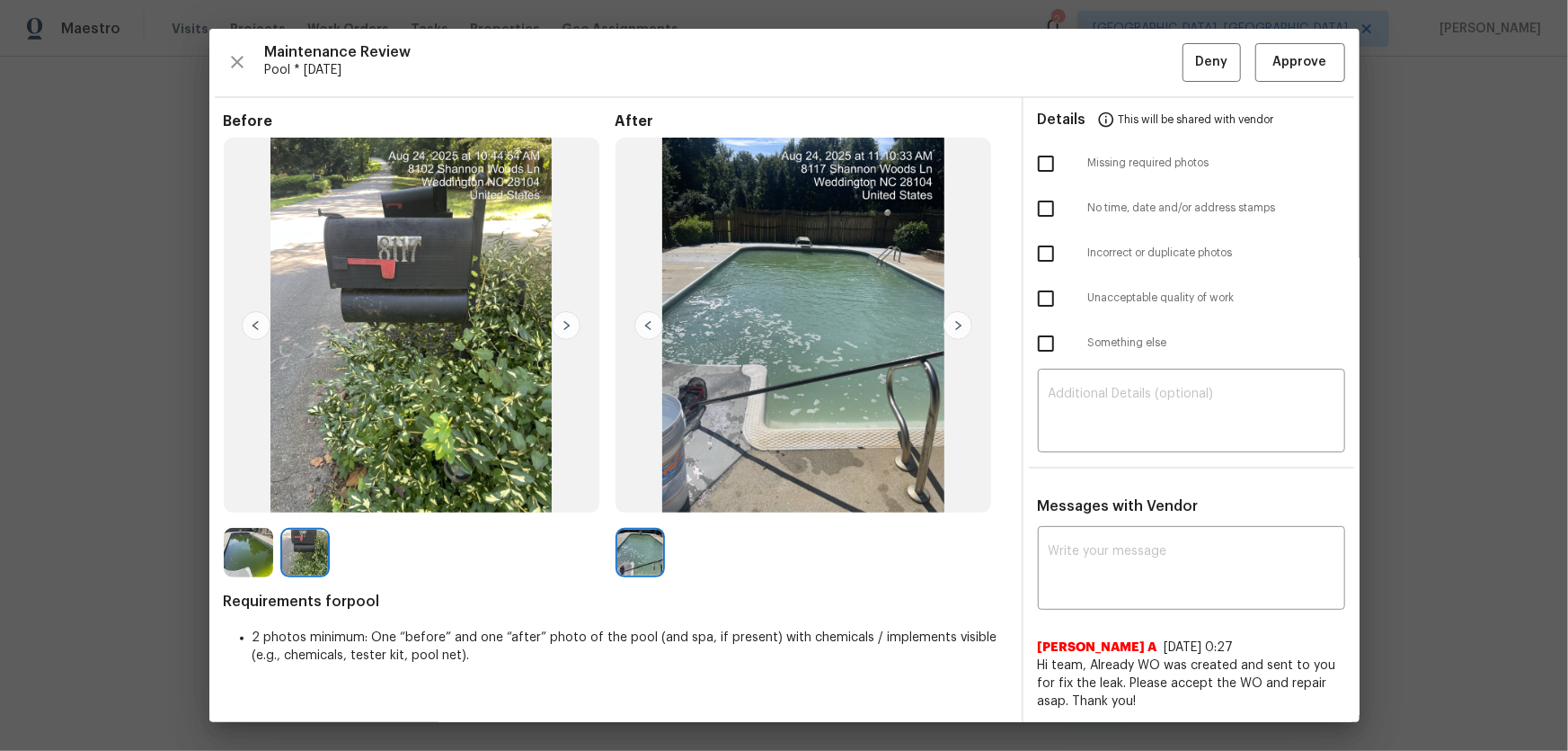
click at [235, 539] on img at bounding box center [248, 552] width 50 height 50
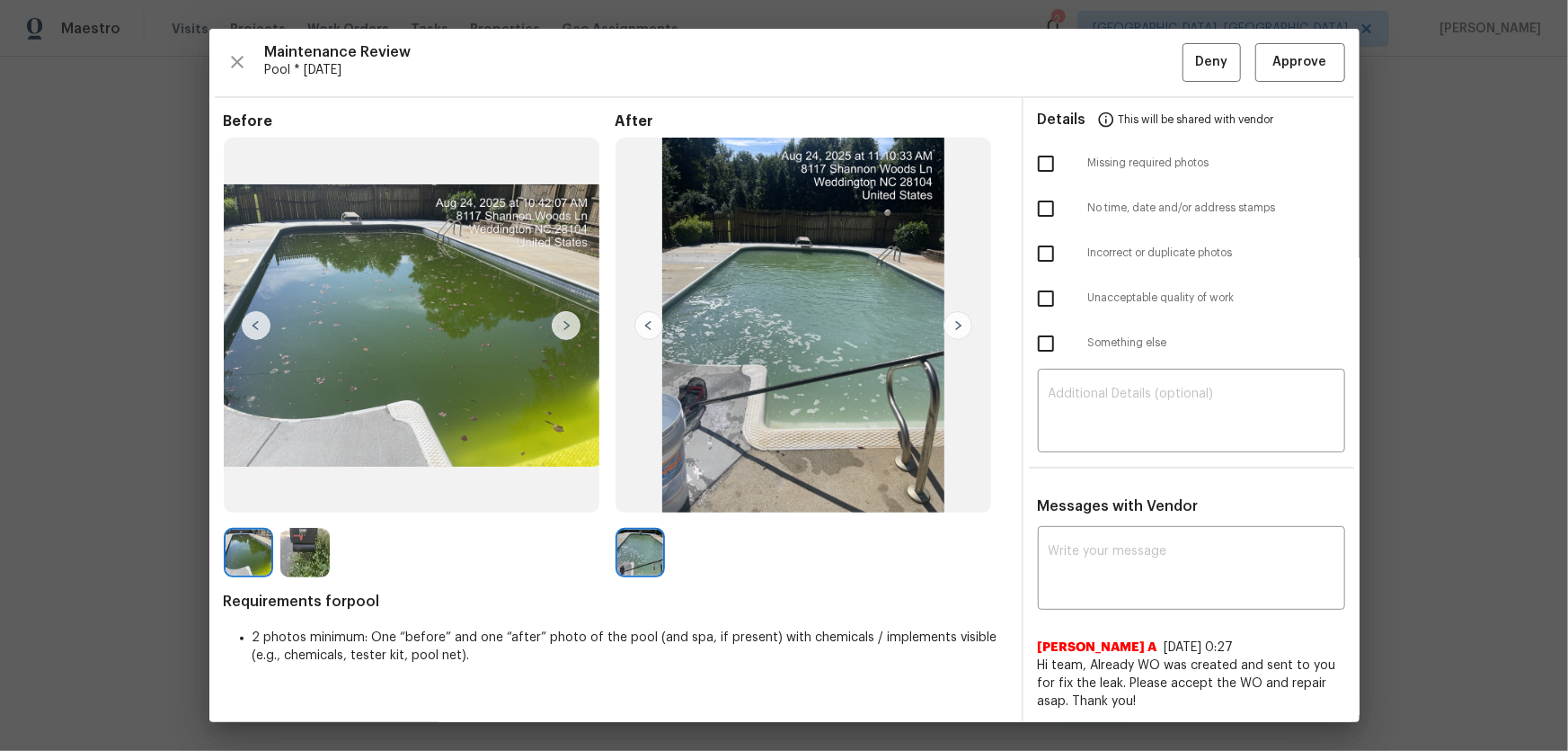
click at [289, 546] on img at bounding box center [305, 552] width 50 height 50
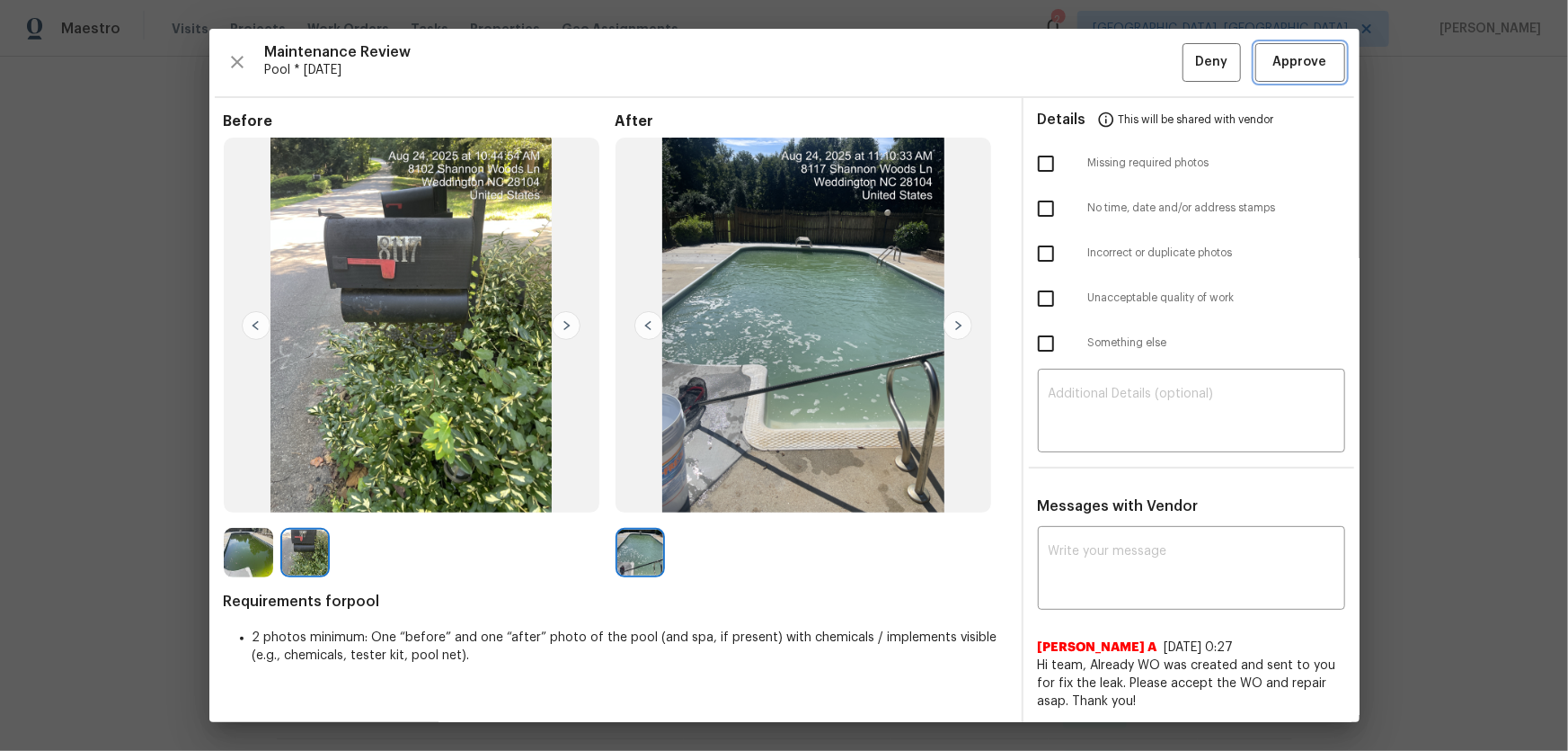
click at [1310, 63] on span "Approve" at bounding box center [1300, 63] width 53 height 23
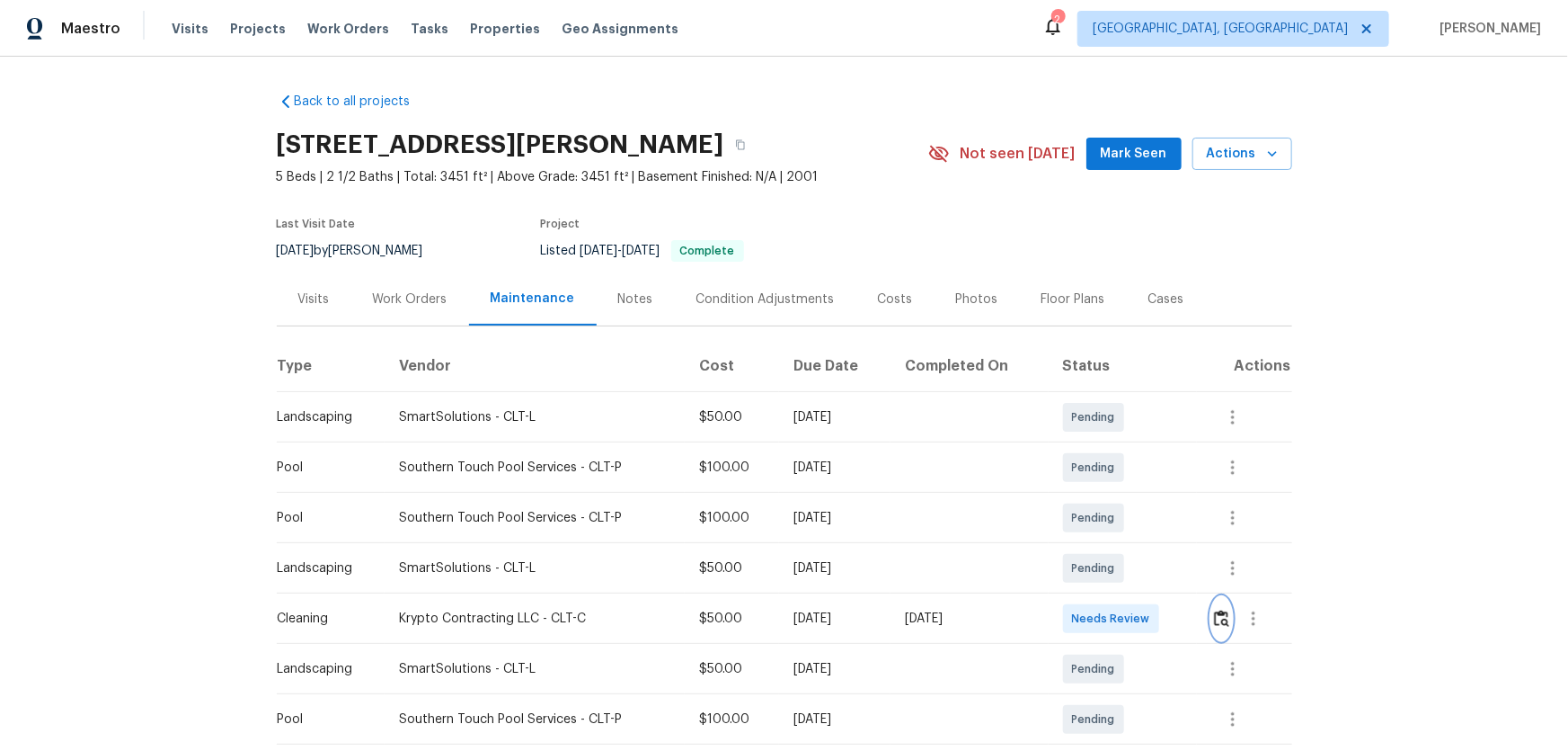
click at [1115, 496] on img "button" at bounding box center [1222, 618] width 15 height 17
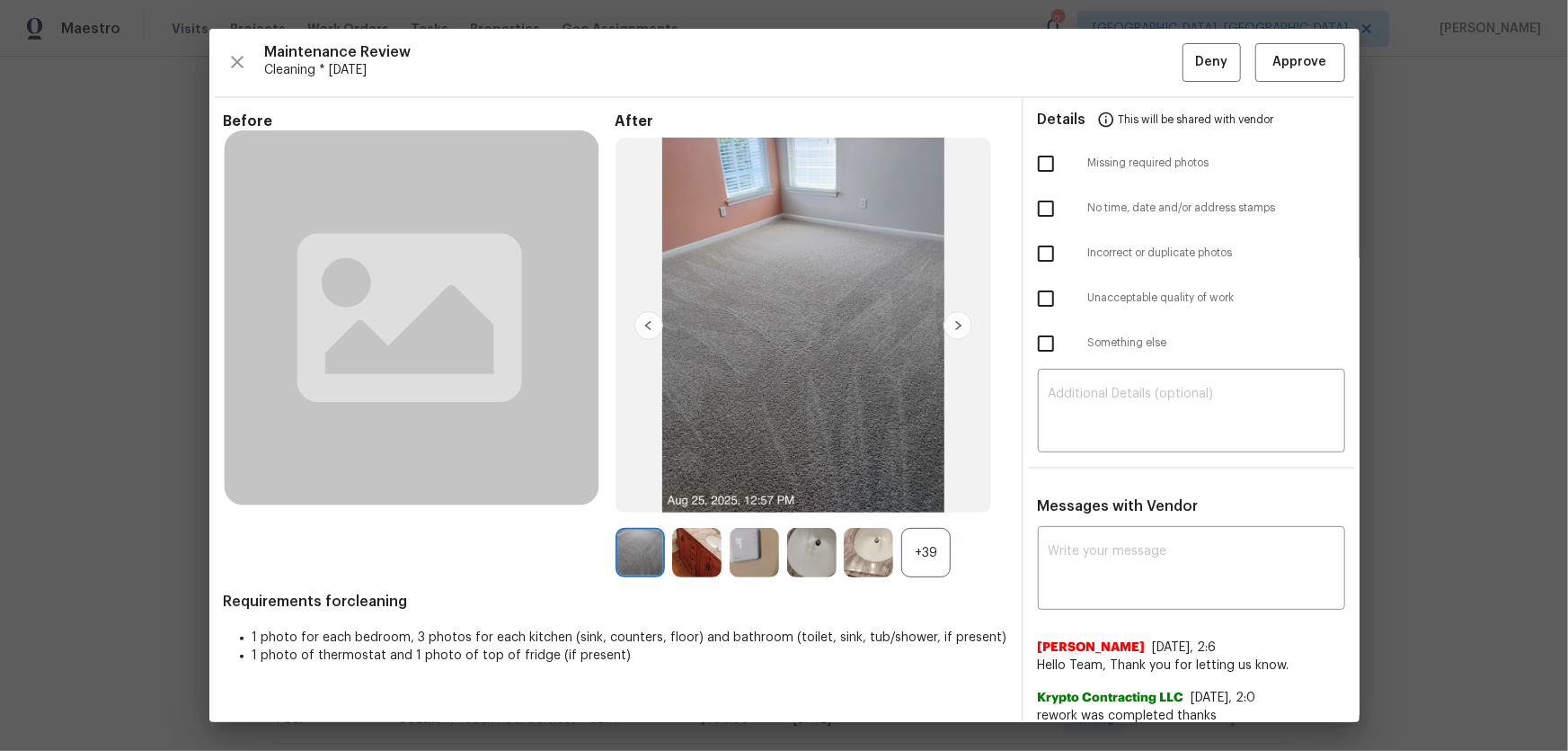
click at [925, 496] on div "+39" at bounding box center [925, 552] width 50 height 50
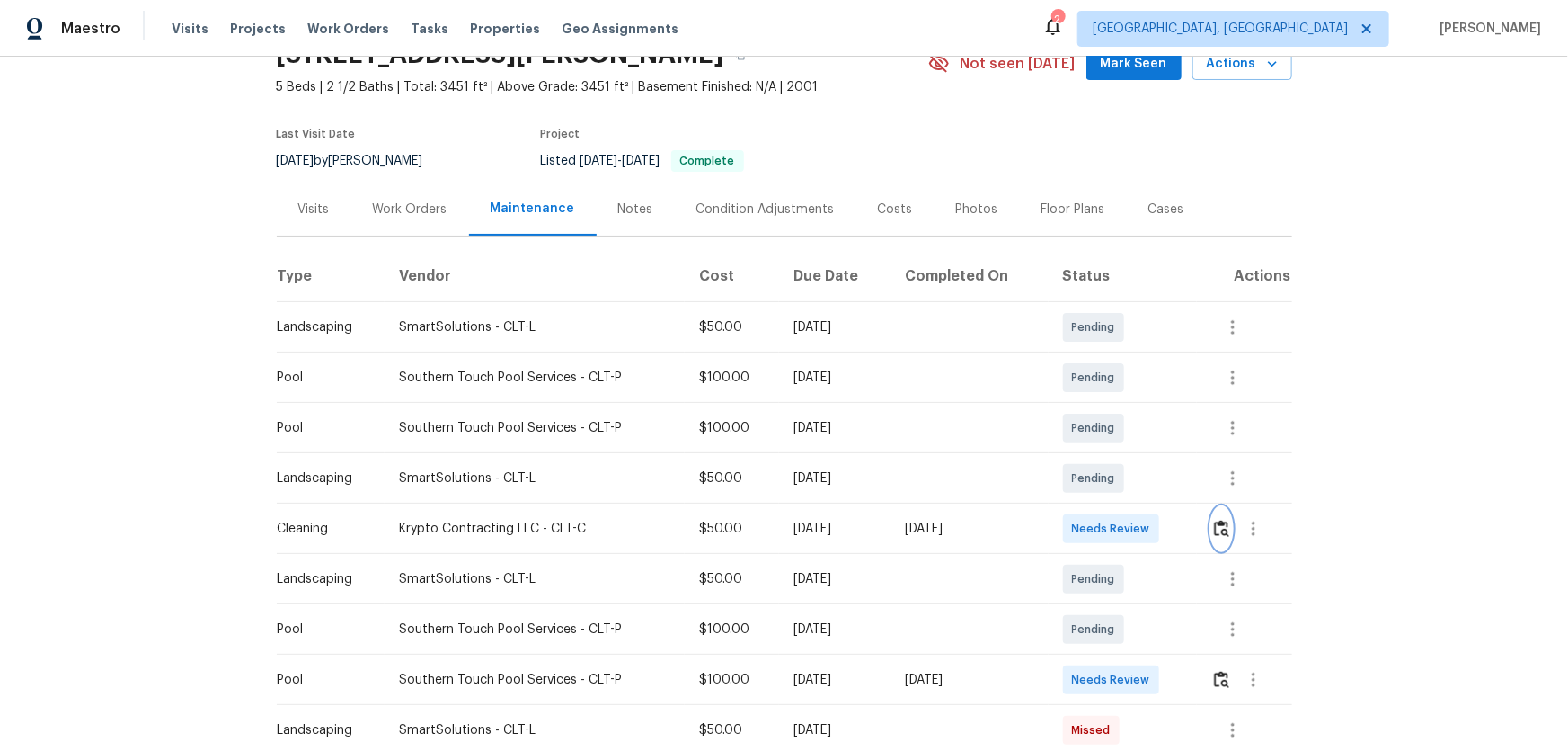
scroll to position [327, 0]
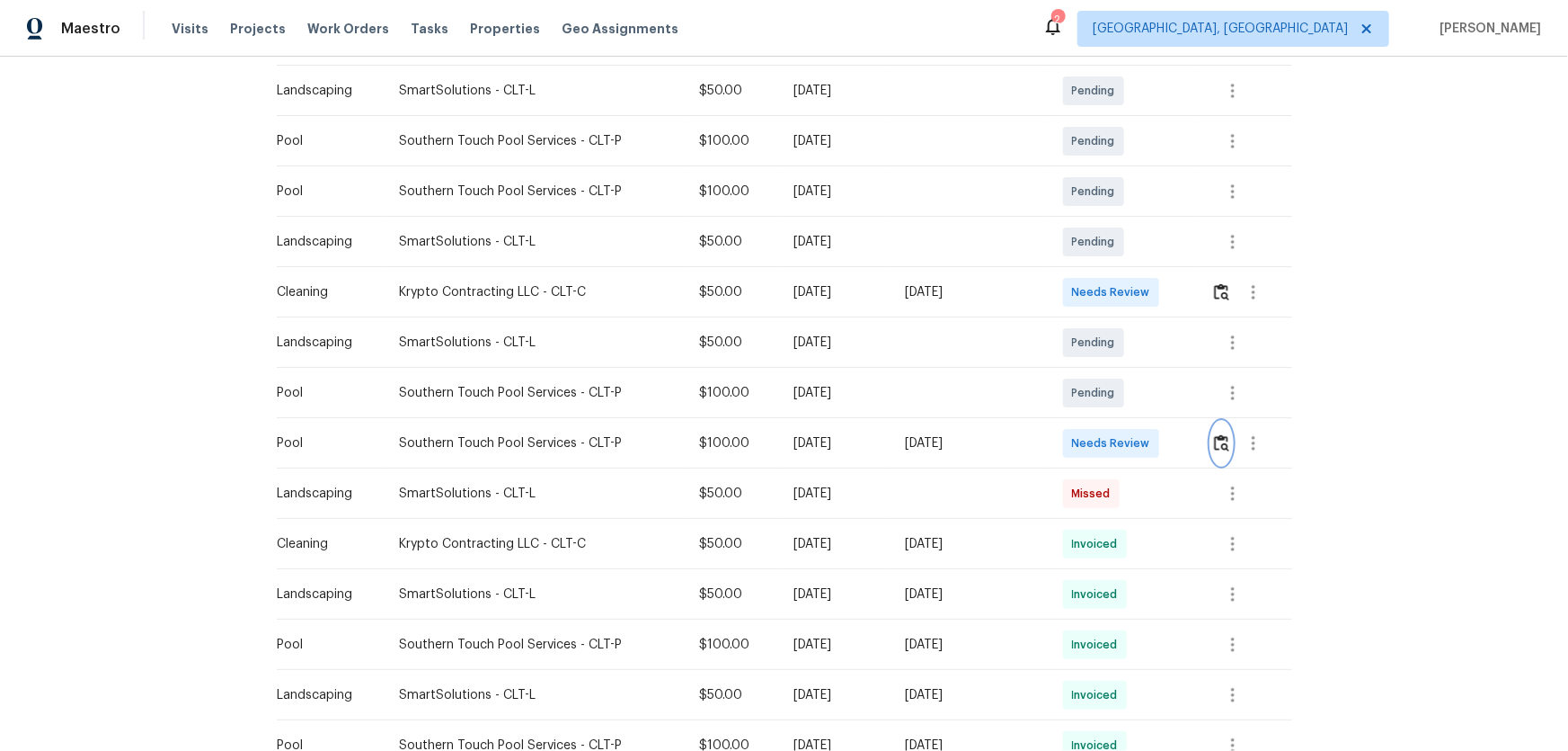
click at [1115, 440] on img "button" at bounding box center [1222, 443] width 15 height 17
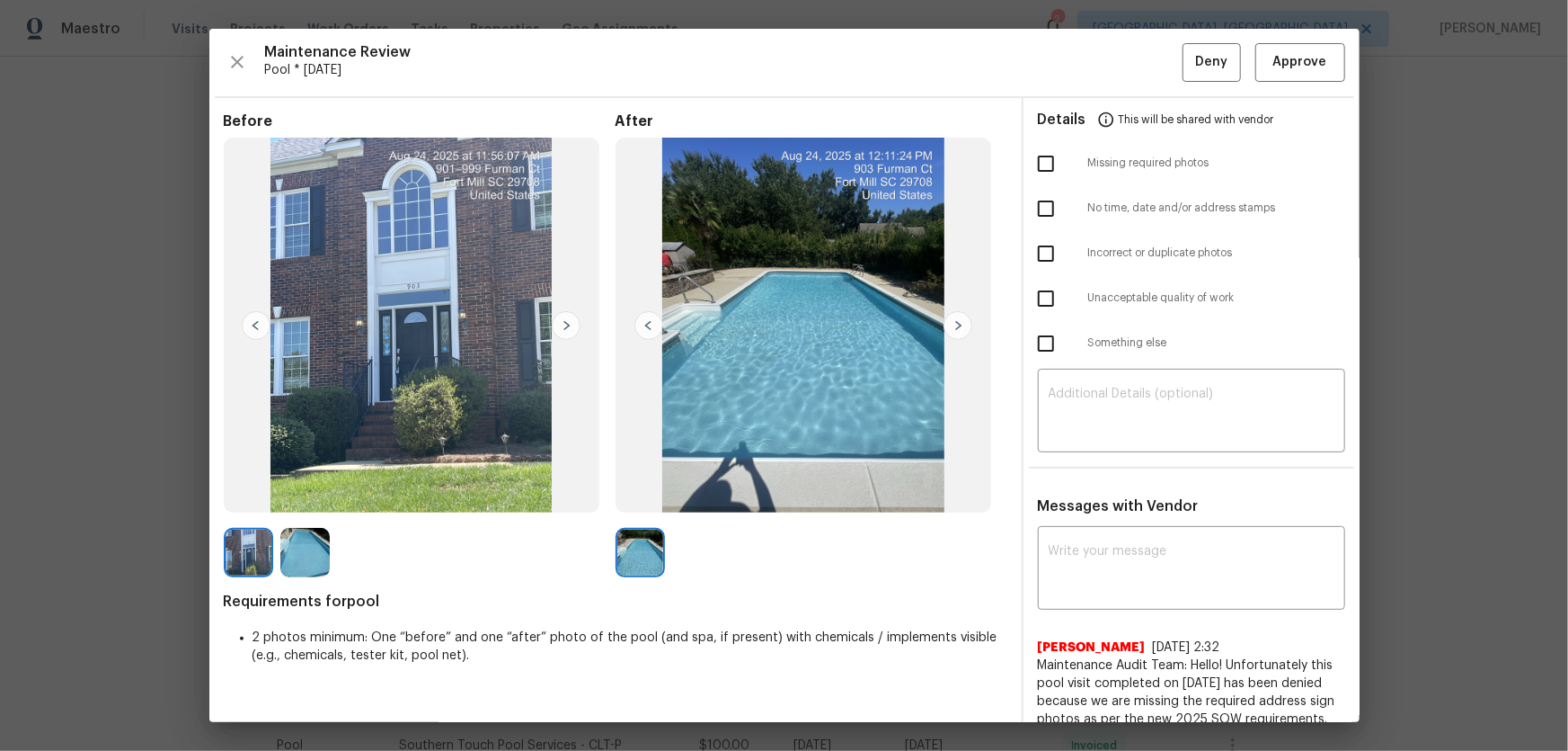
click at [308, 496] on img at bounding box center [305, 552] width 50 height 50
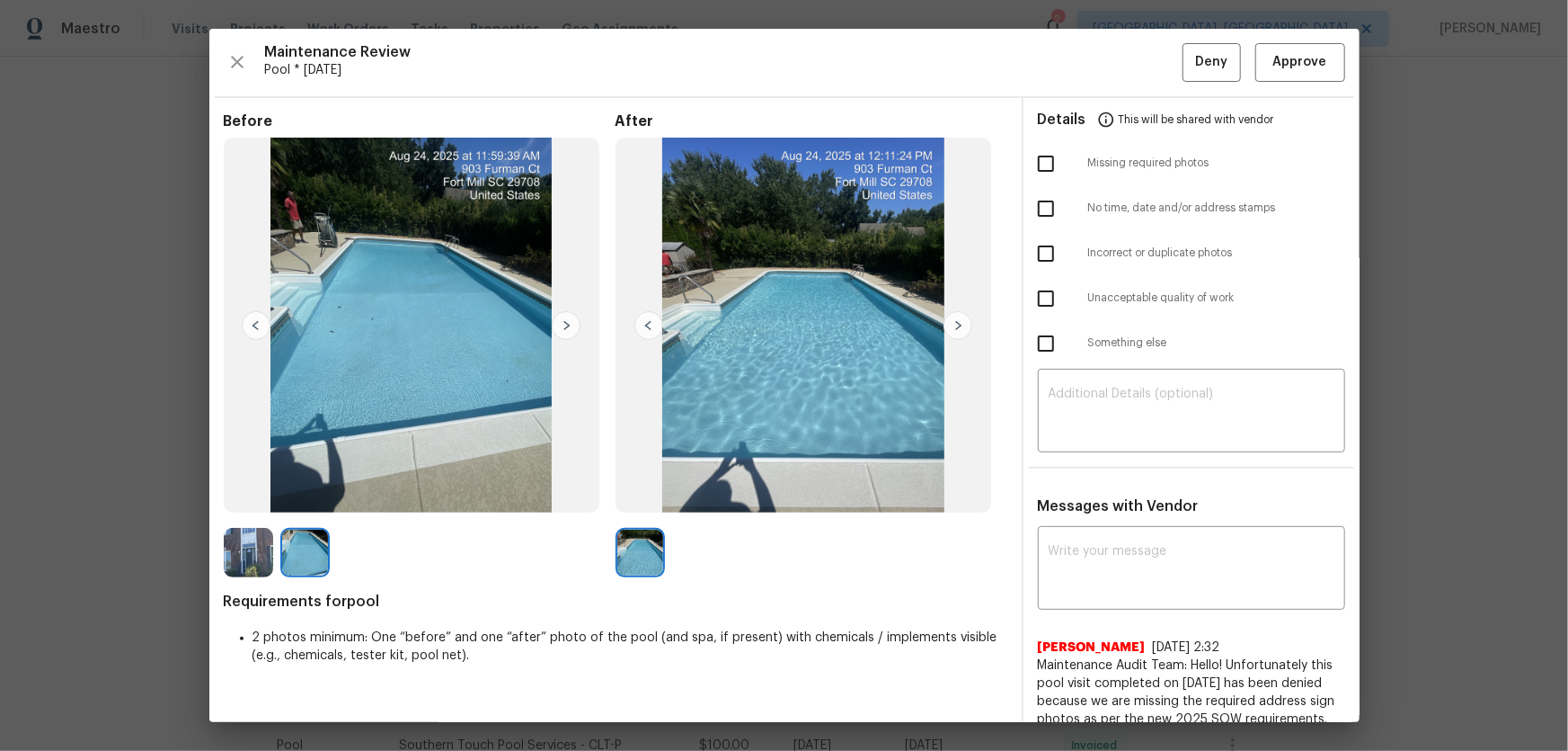
click at [240, 496] on img at bounding box center [248, 552] width 50 height 50
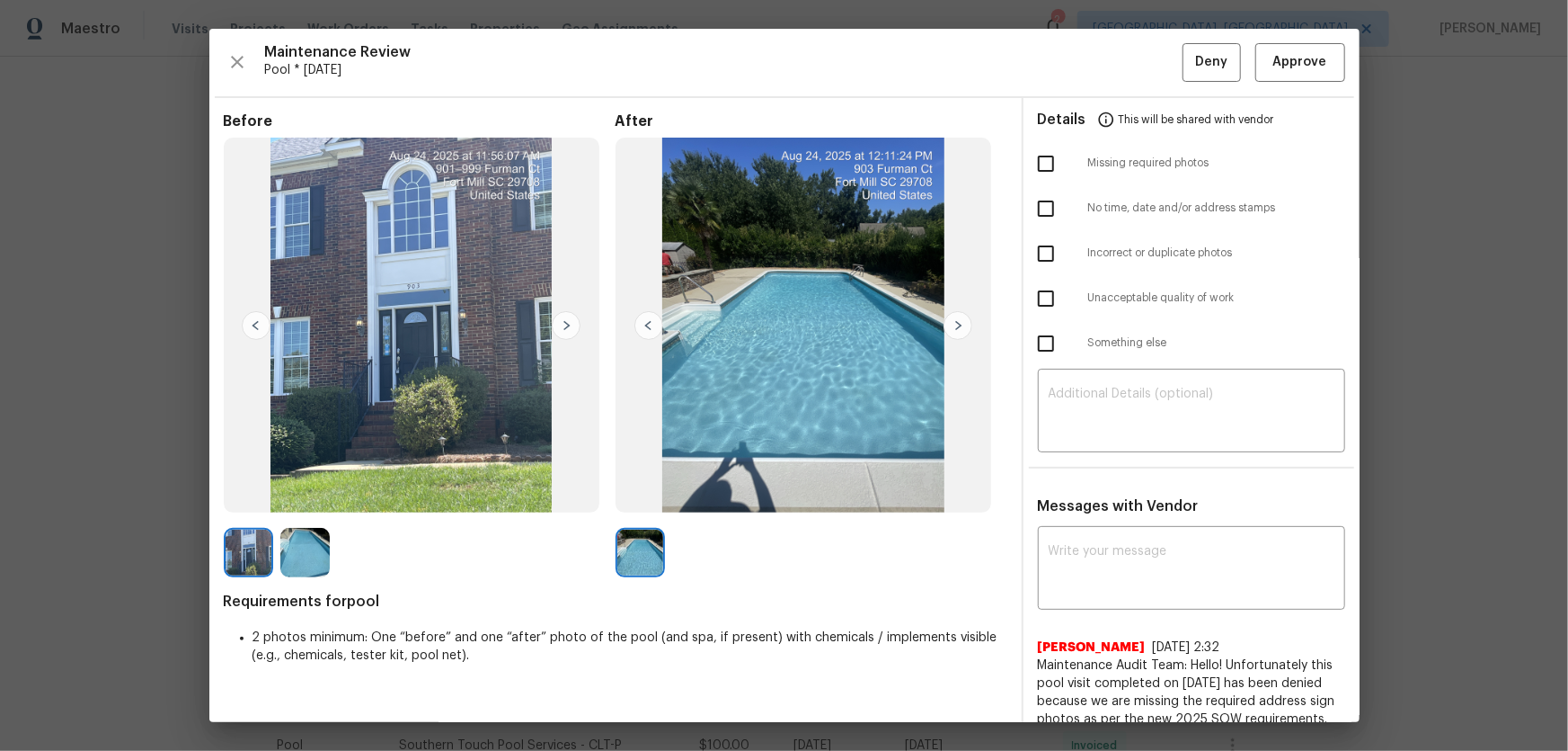
click at [300, 496] on img at bounding box center [305, 552] width 50 height 50
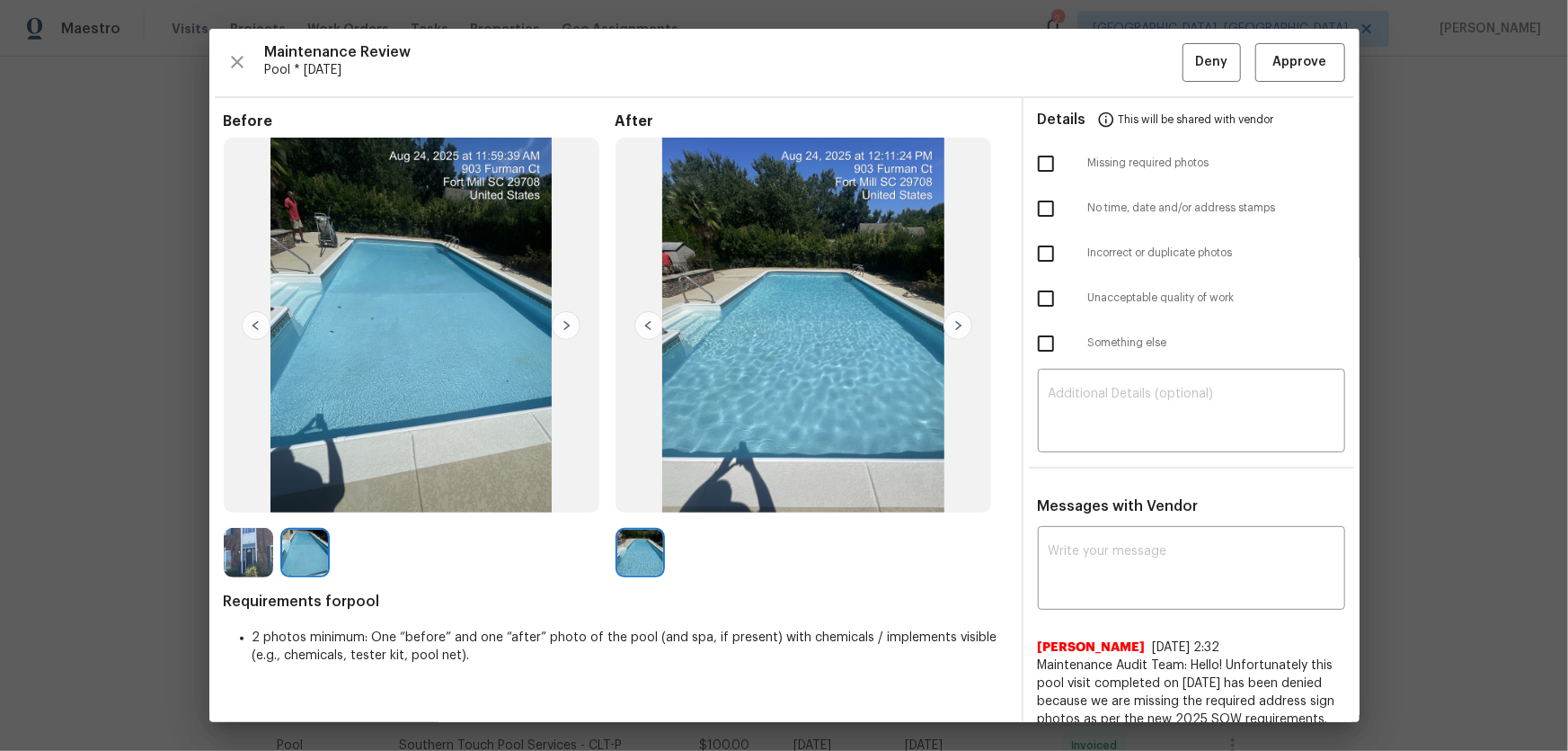
click at [631, 496] on img at bounding box center [640, 552] width 50 height 50
click at [238, 496] on img at bounding box center [248, 552] width 50 height 50
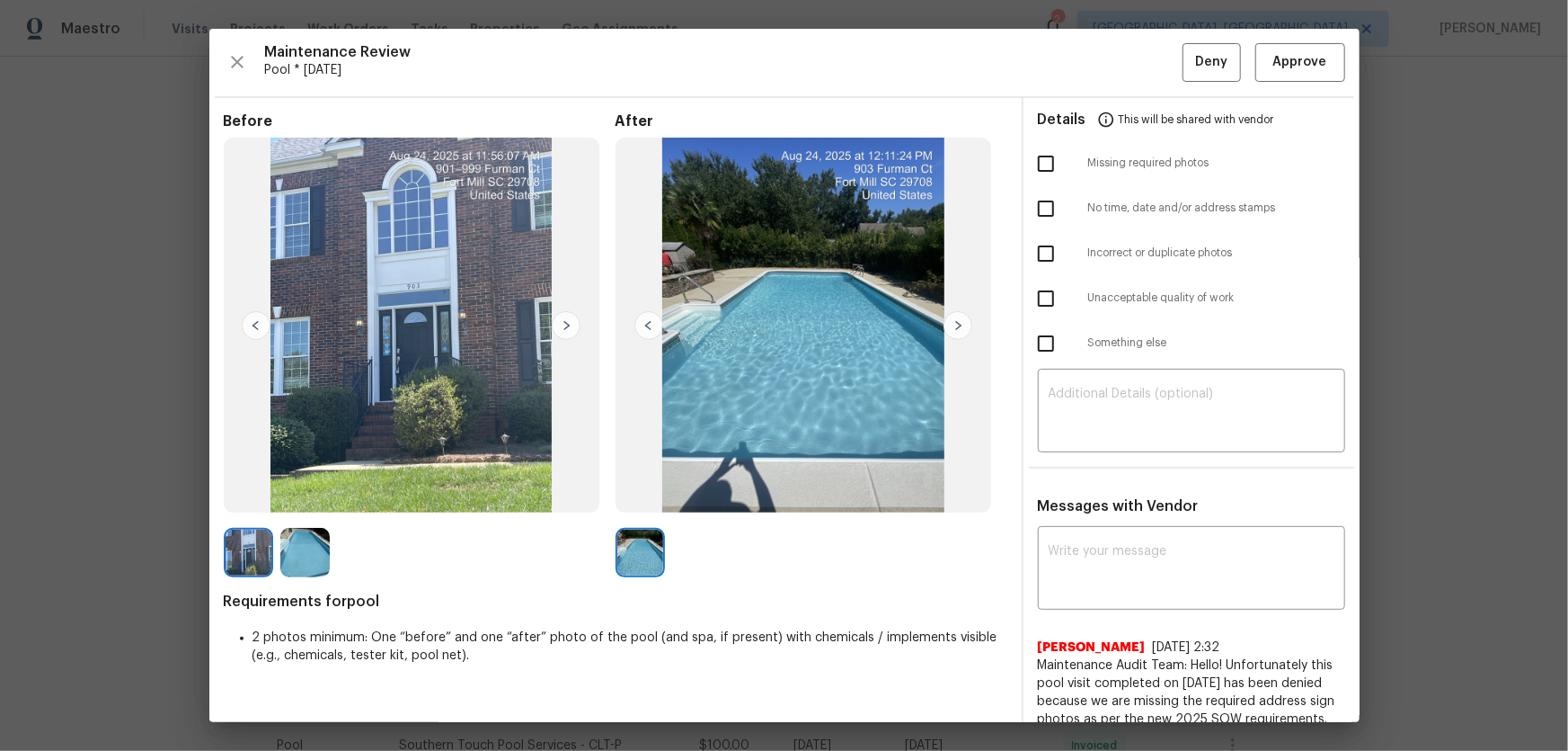
click at [301, 496] on img at bounding box center [305, 552] width 50 height 50
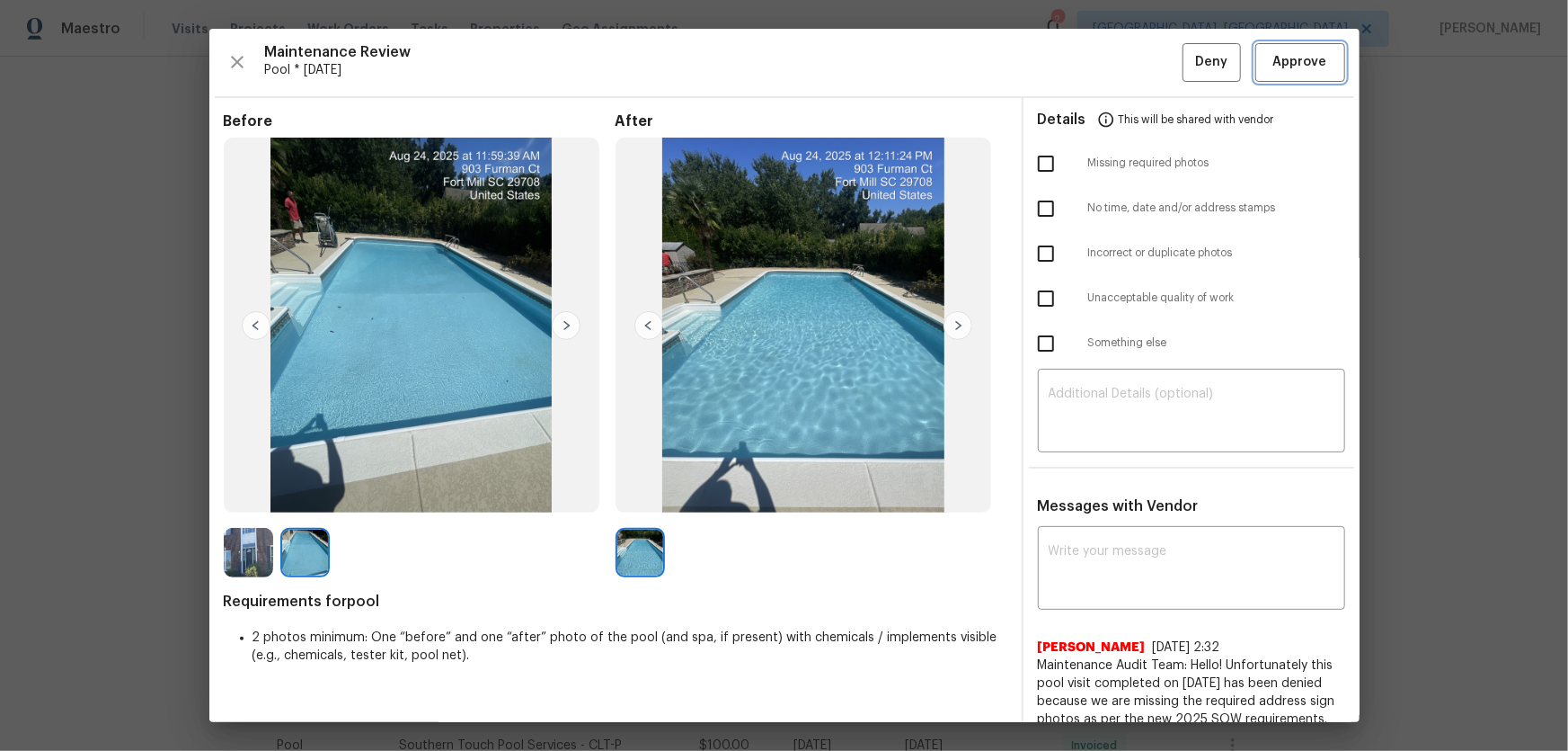
click at [1115, 63] on span "Approve" at bounding box center [1300, 63] width 61 height 23
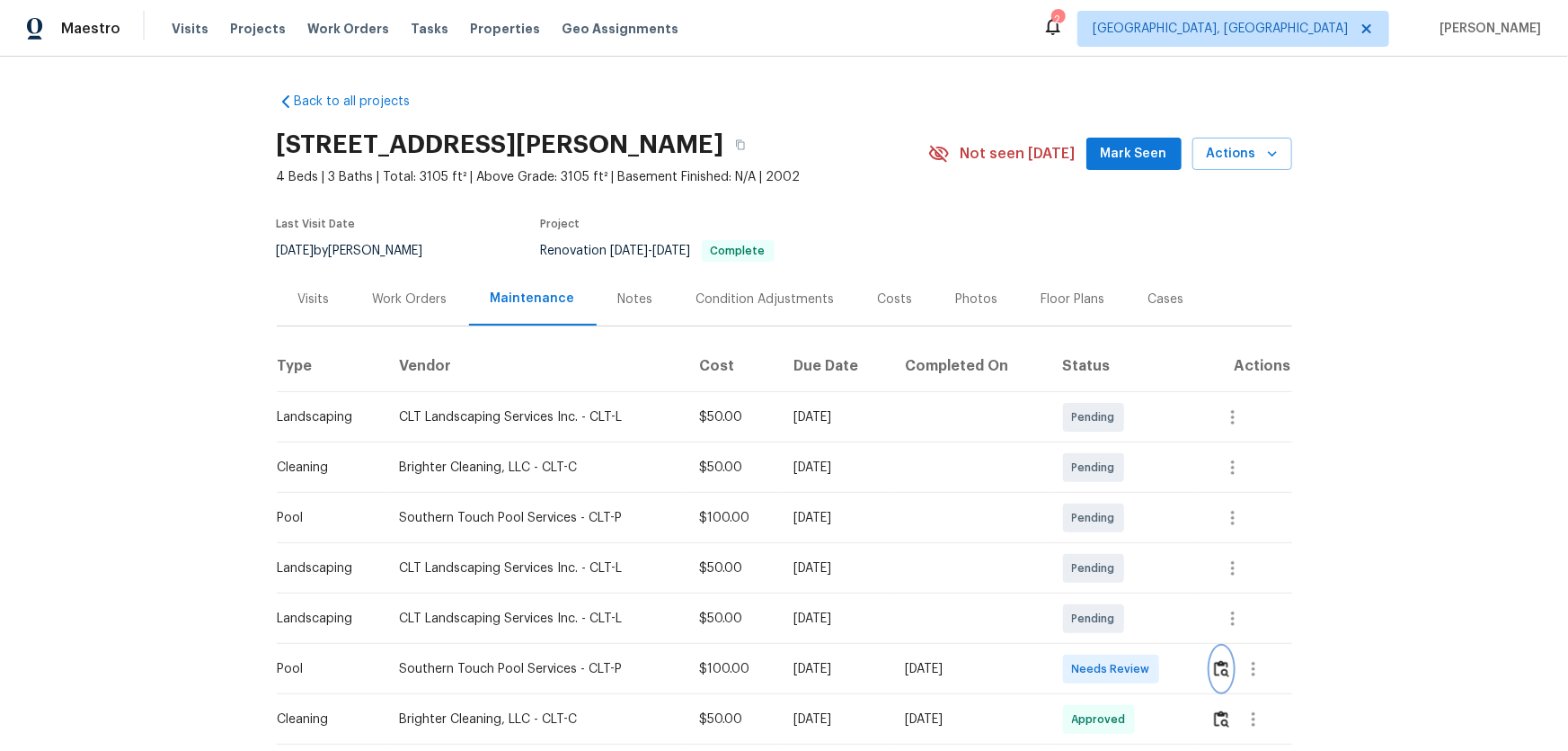
click at [1115, 496] on img "button" at bounding box center [1222, 668] width 15 height 17
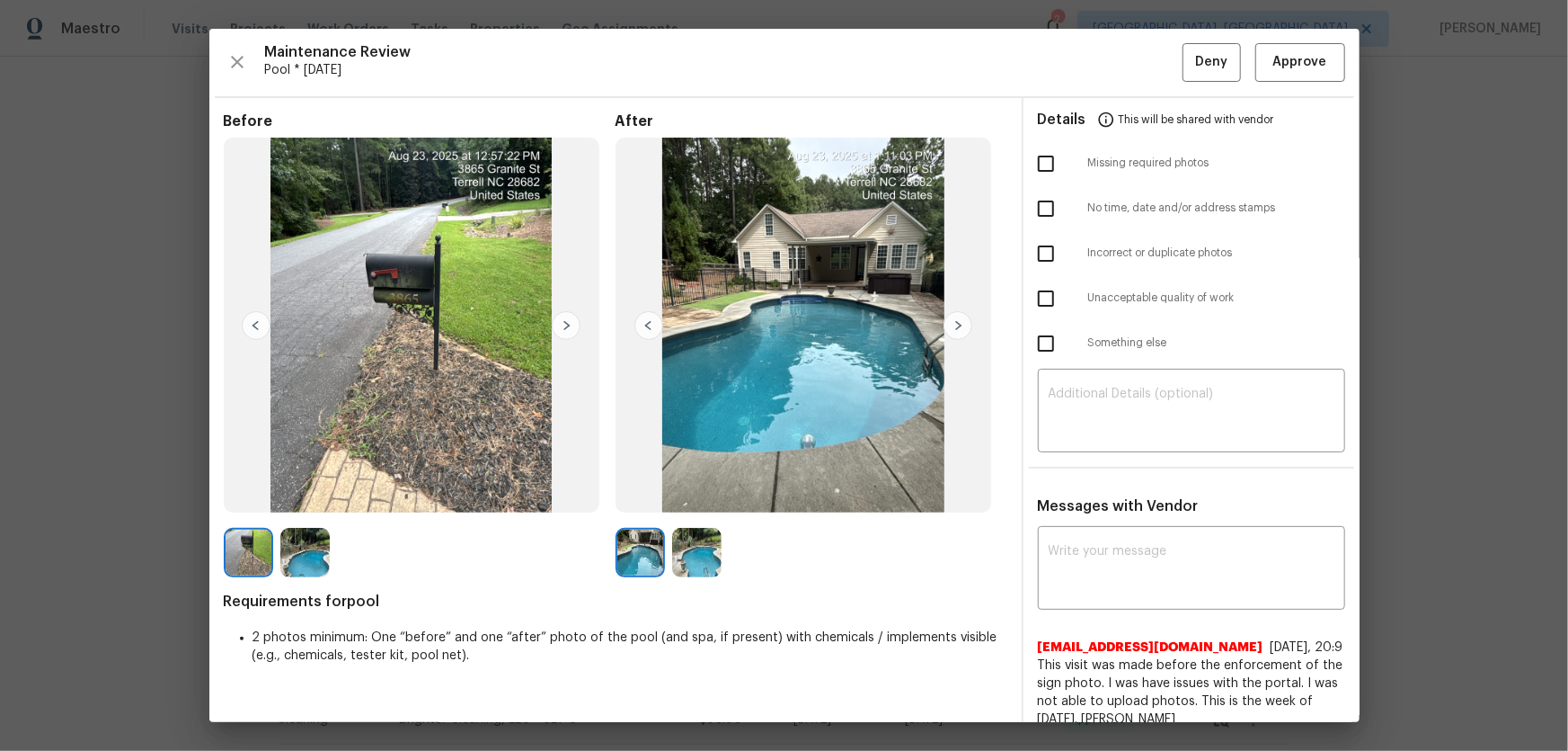
click at [683, 496] on img at bounding box center [696, 552] width 50 height 50
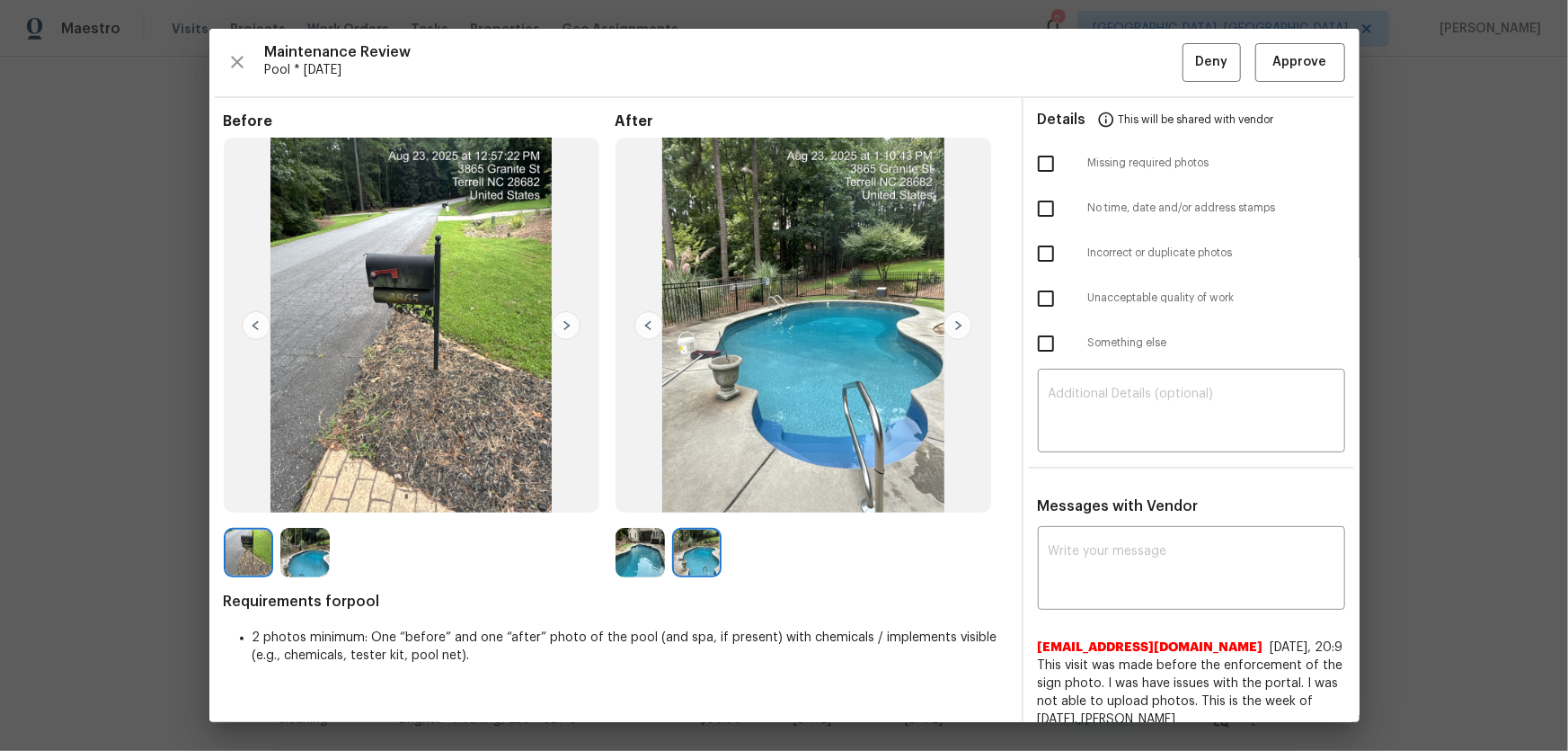
click at [656, 496] on img at bounding box center [640, 552] width 50 height 50
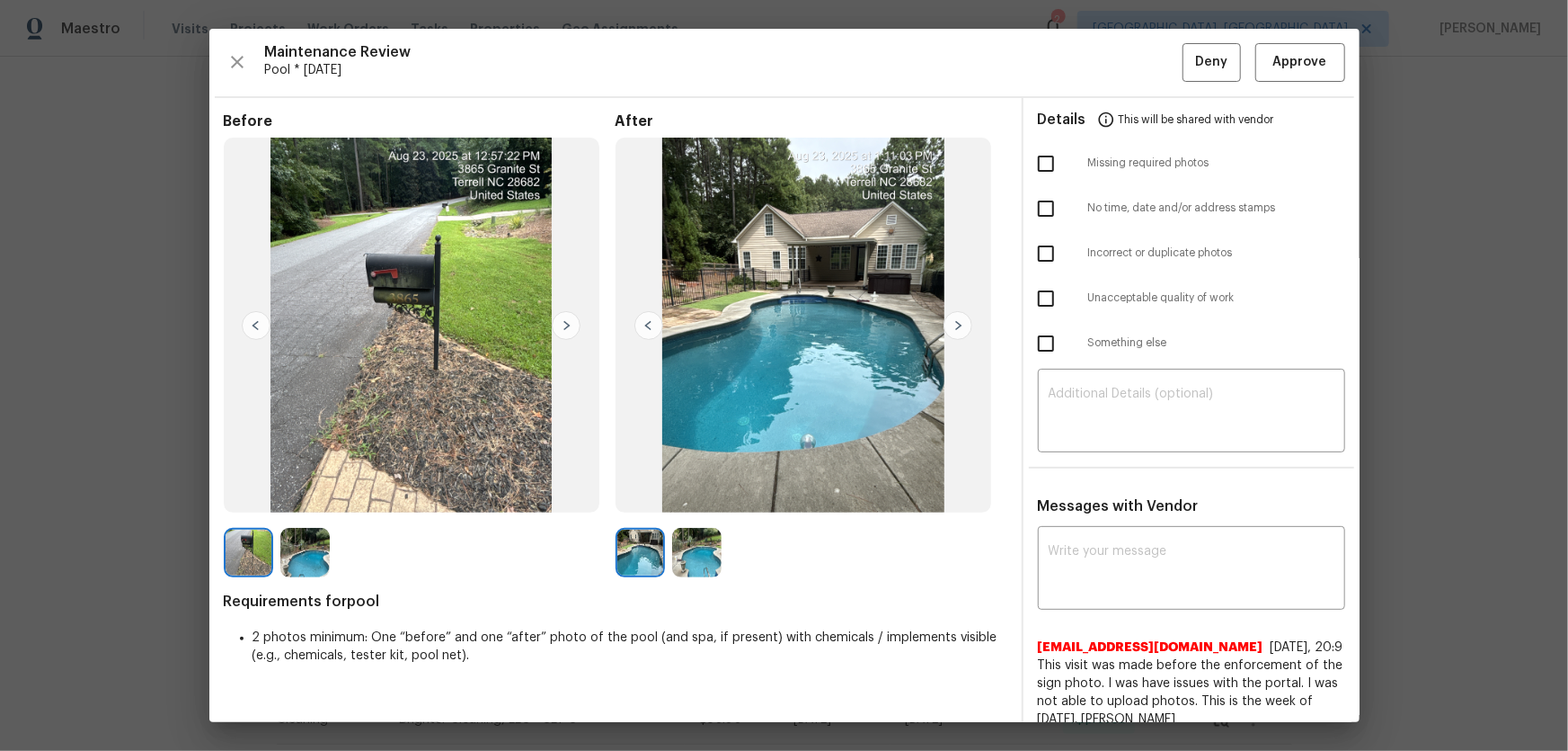
click at [704, 496] on img at bounding box center [696, 552] width 50 height 50
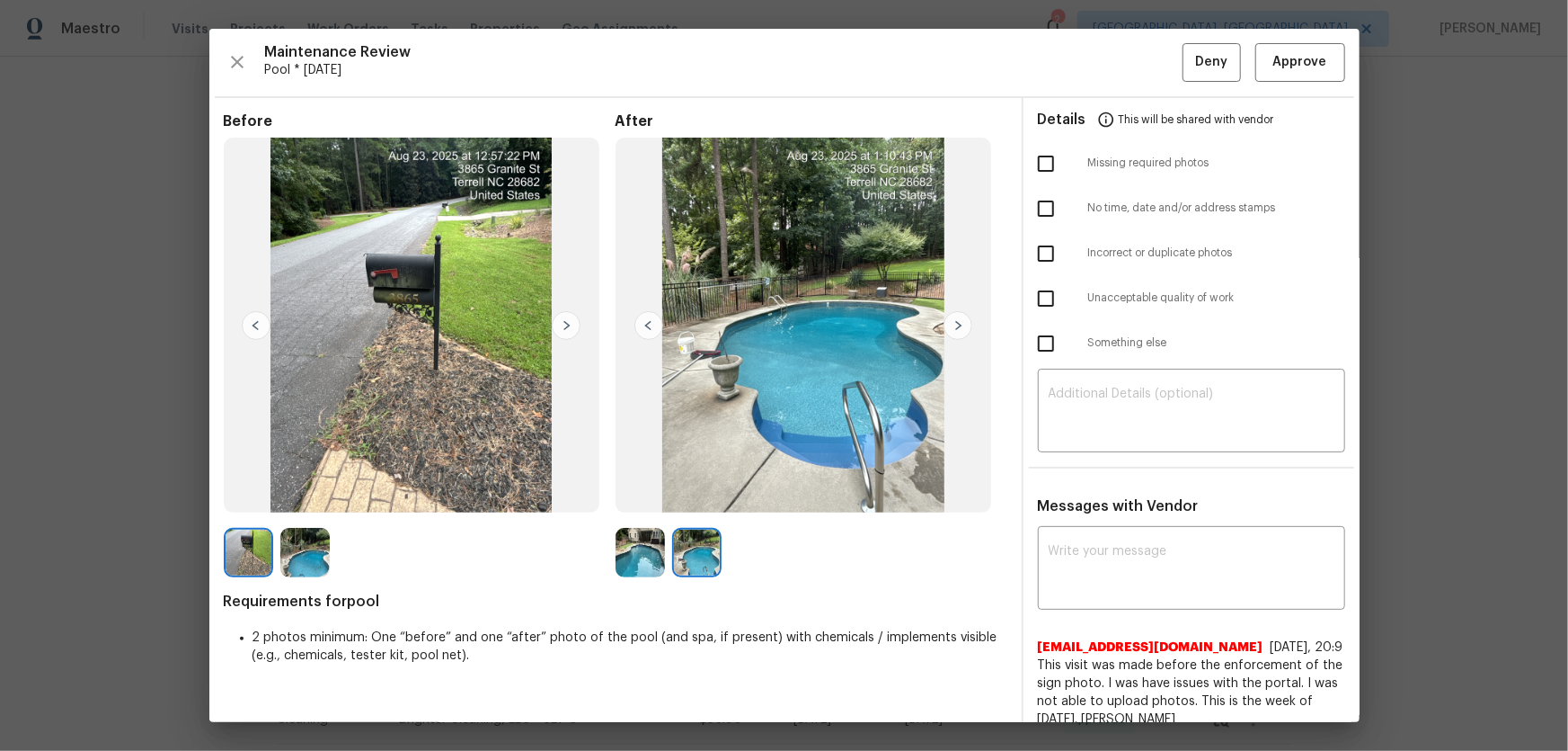
click at [303, 496] on img at bounding box center [305, 552] width 50 height 50
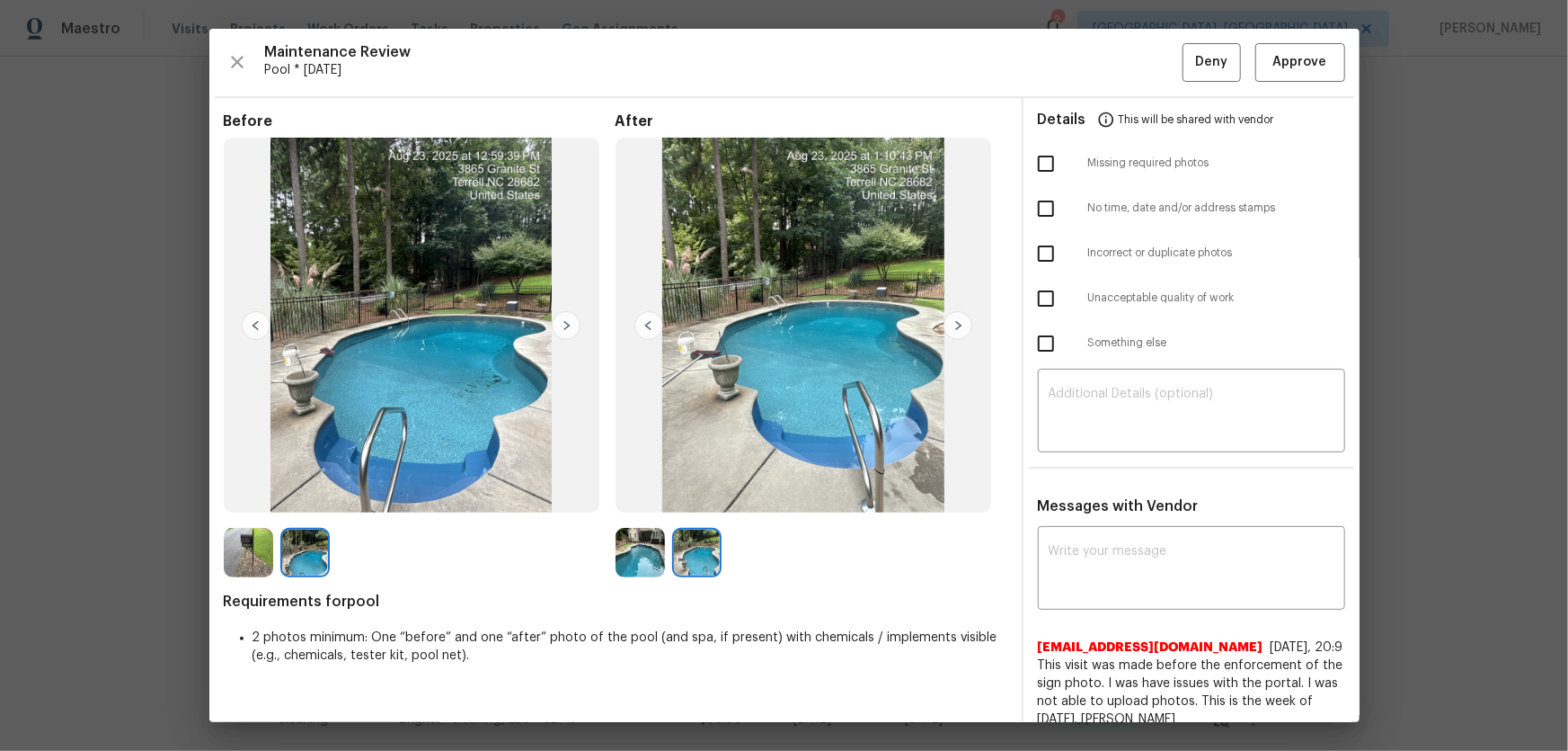
click at [254, 496] on img at bounding box center [248, 552] width 50 height 50
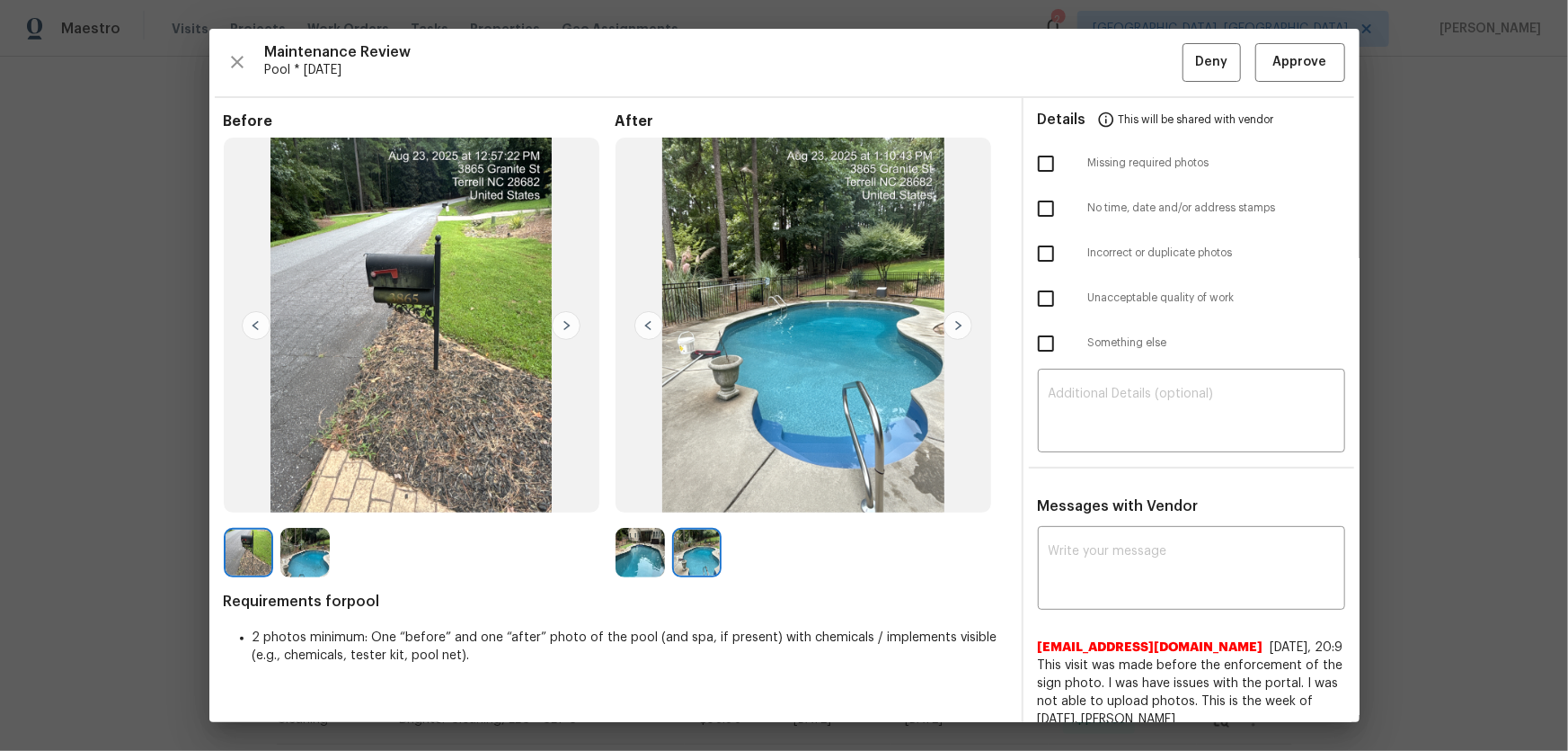
click at [289, 496] on img at bounding box center [305, 552] width 50 height 50
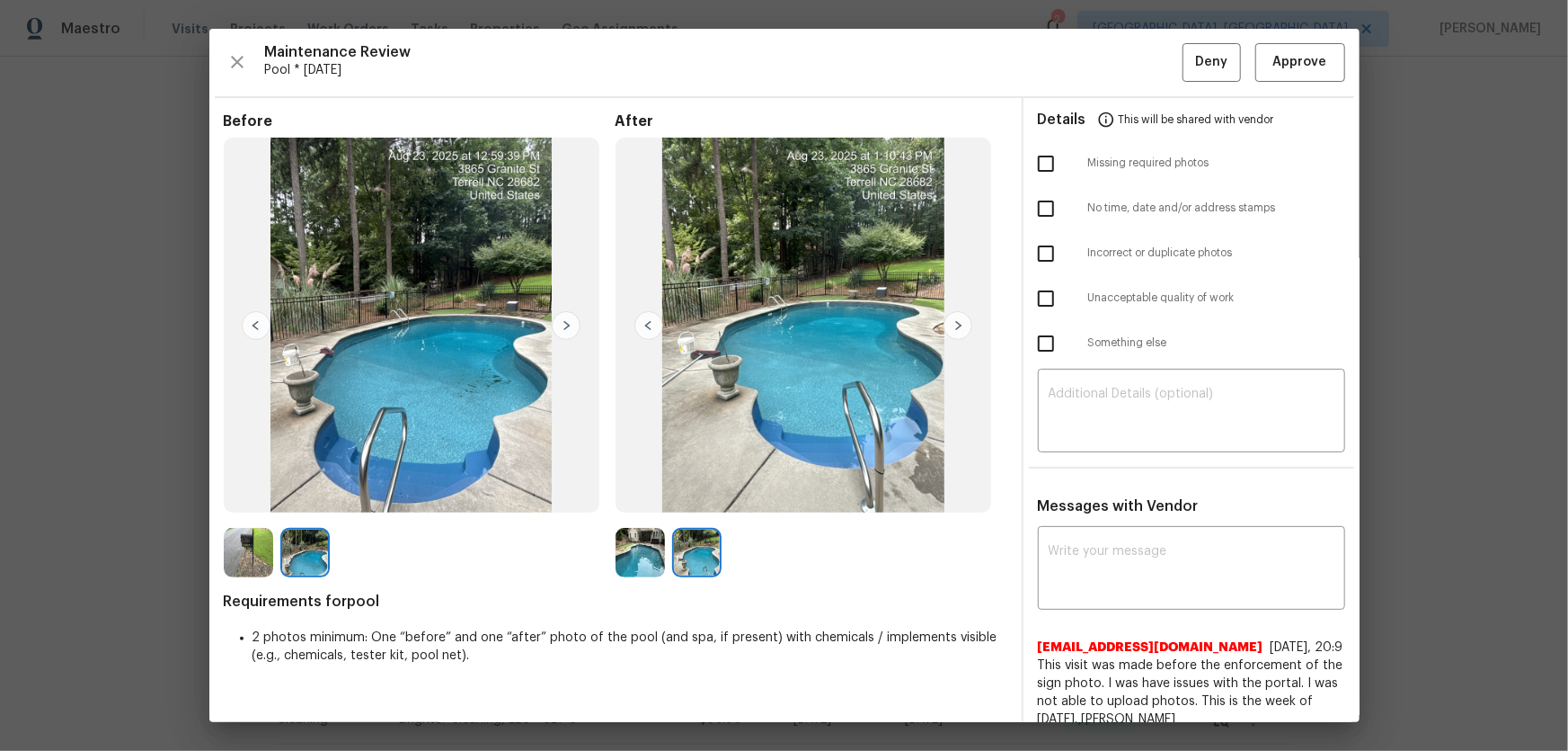
click at [629, 496] on img at bounding box center [640, 552] width 50 height 50
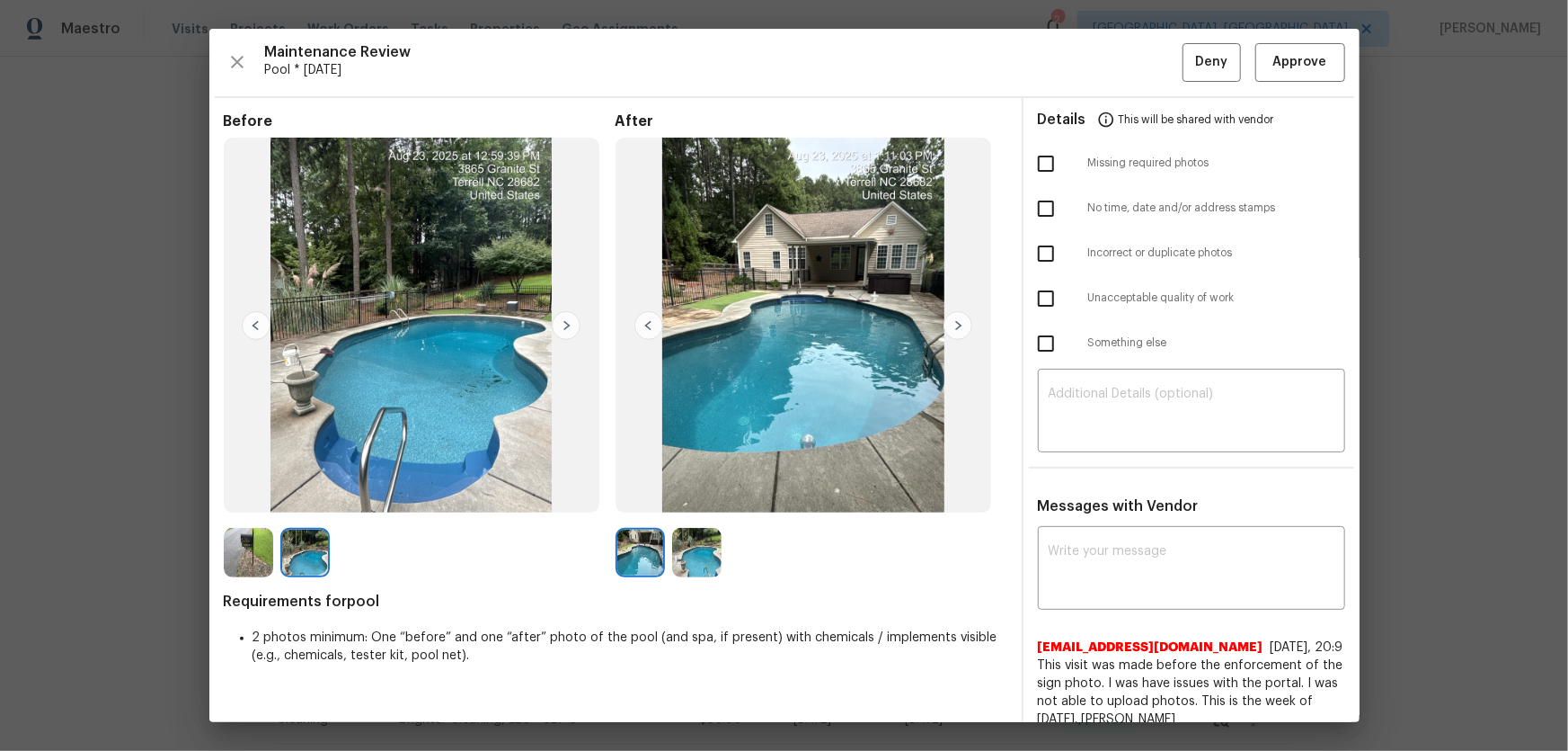
click at [704, 496] on img at bounding box center [696, 552] width 50 height 50
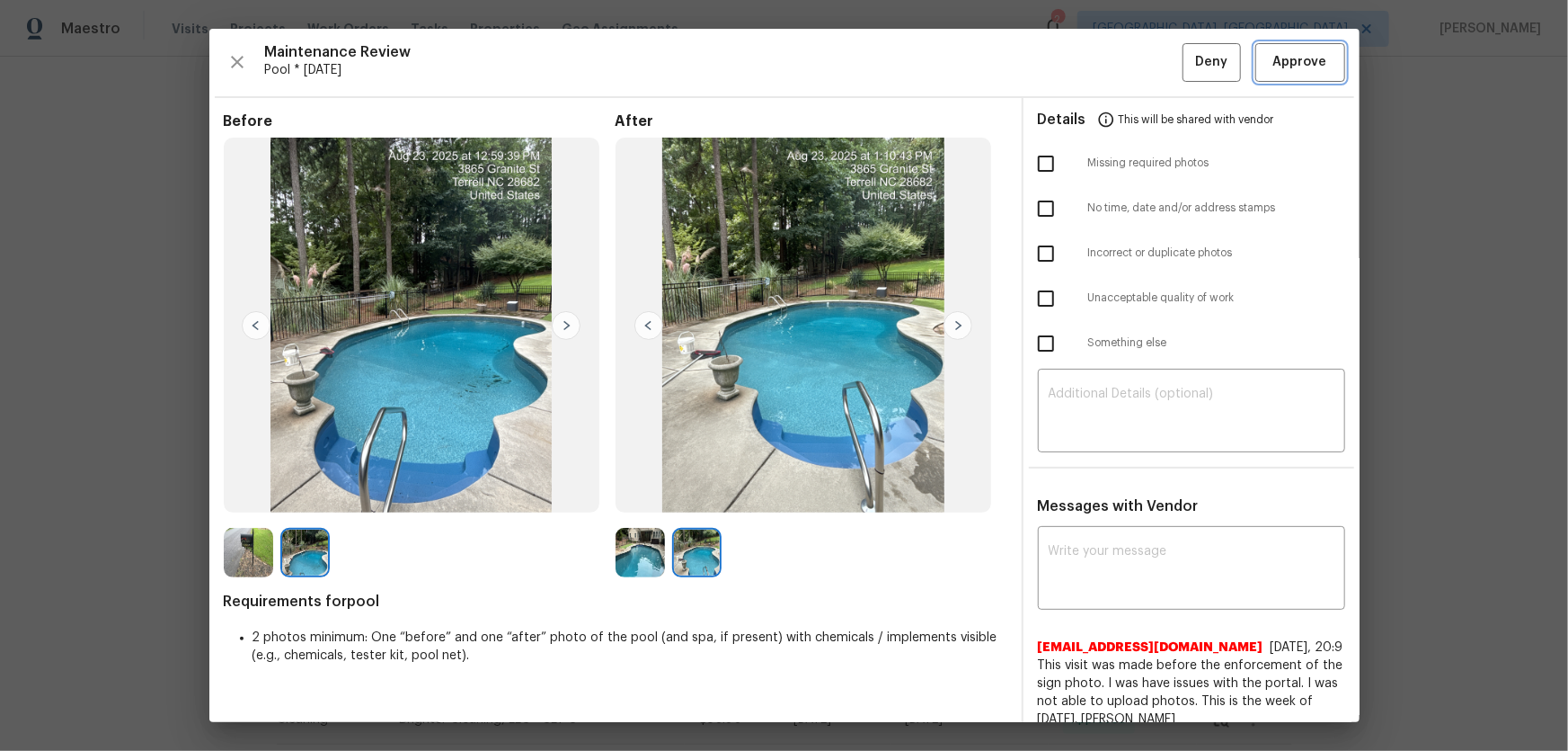
click at [1115, 63] on span "Approve" at bounding box center [1300, 63] width 53 height 23
